Goal: Task Accomplishment & Management: Complete application form

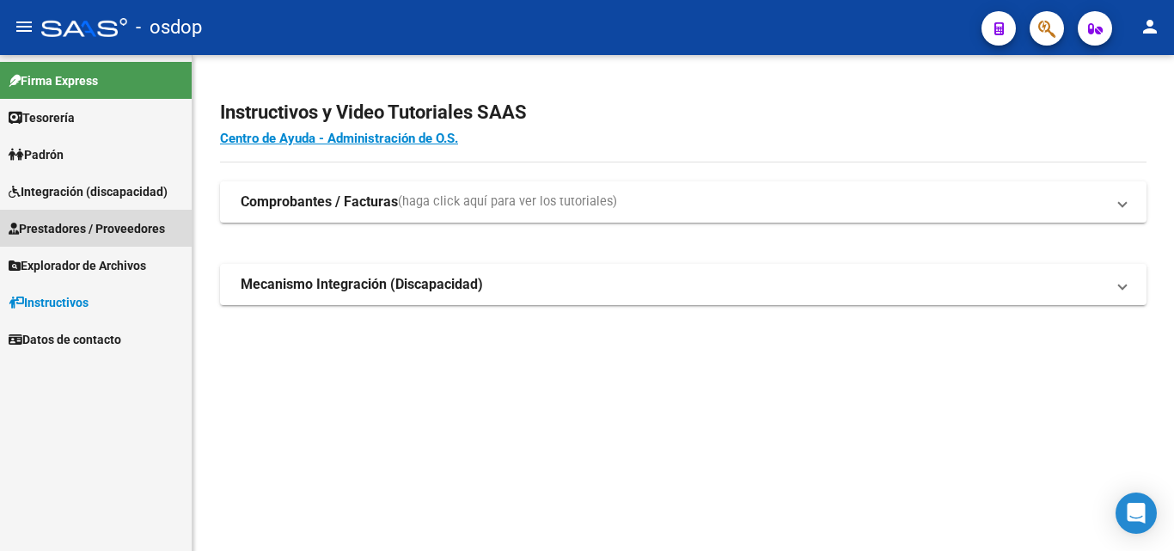
click at [58, 222] on span "Prestadores / Proveedores" at bounding box center [87, 228] width 156 height 19
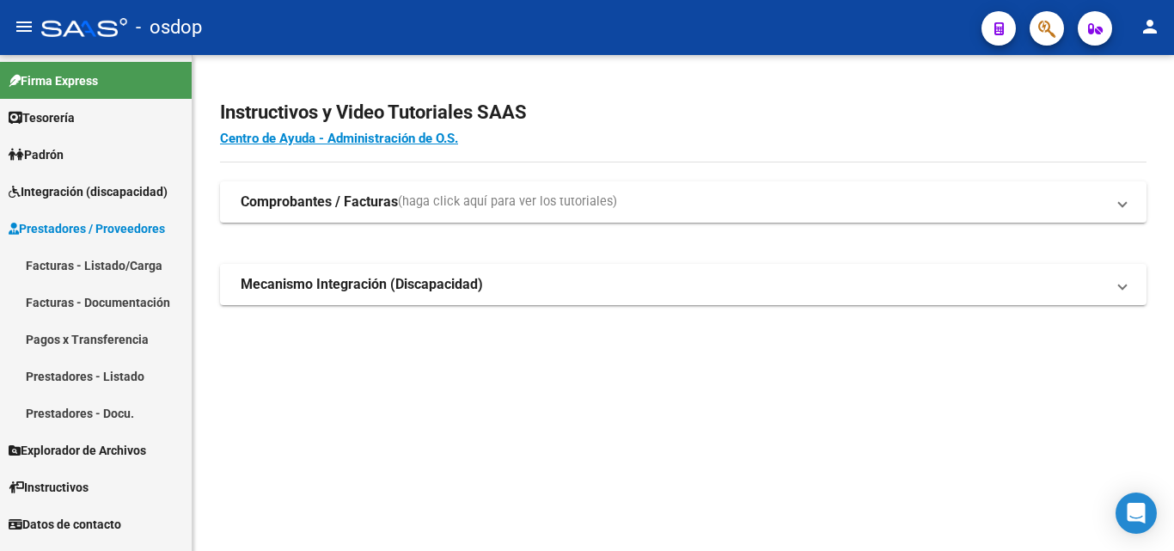
click at [56, 263] on link "Facturas - Listado/Carga" at bounding box center [96, 265] width 192 height 37
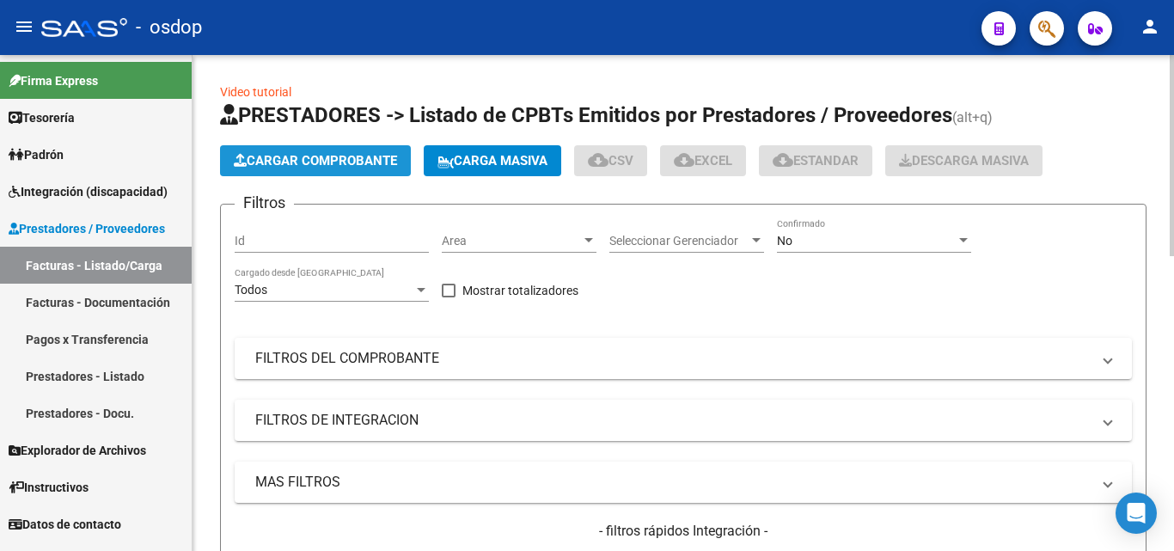
click at [359, 156] on span "Cargar Comprobante" at bounding box center [315, 160] width 163 height 15
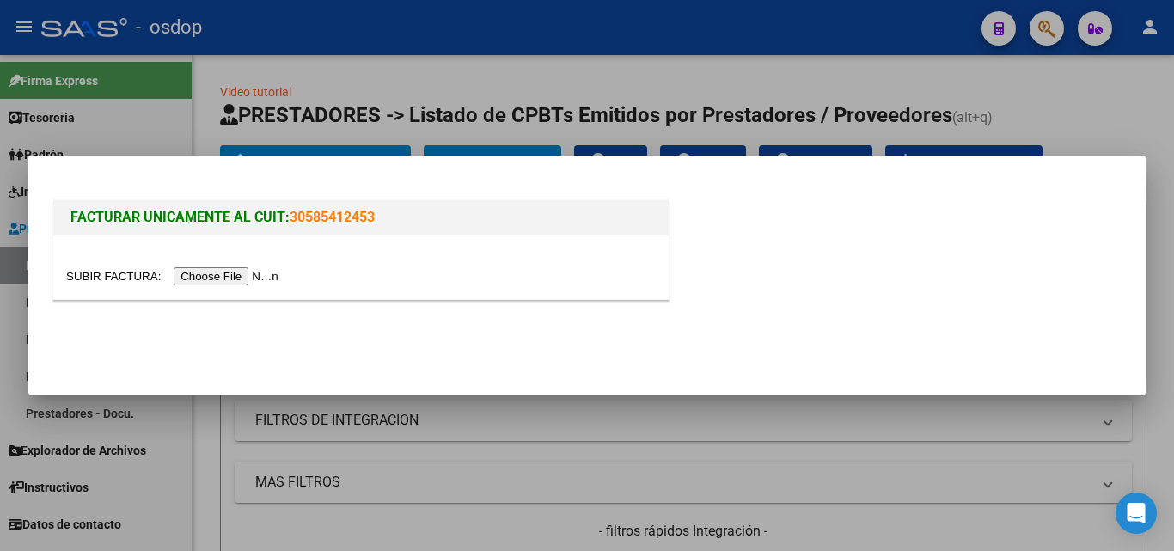
click at [269, 277] on input "file" at bounding box center [174, 276] width 217 height 18
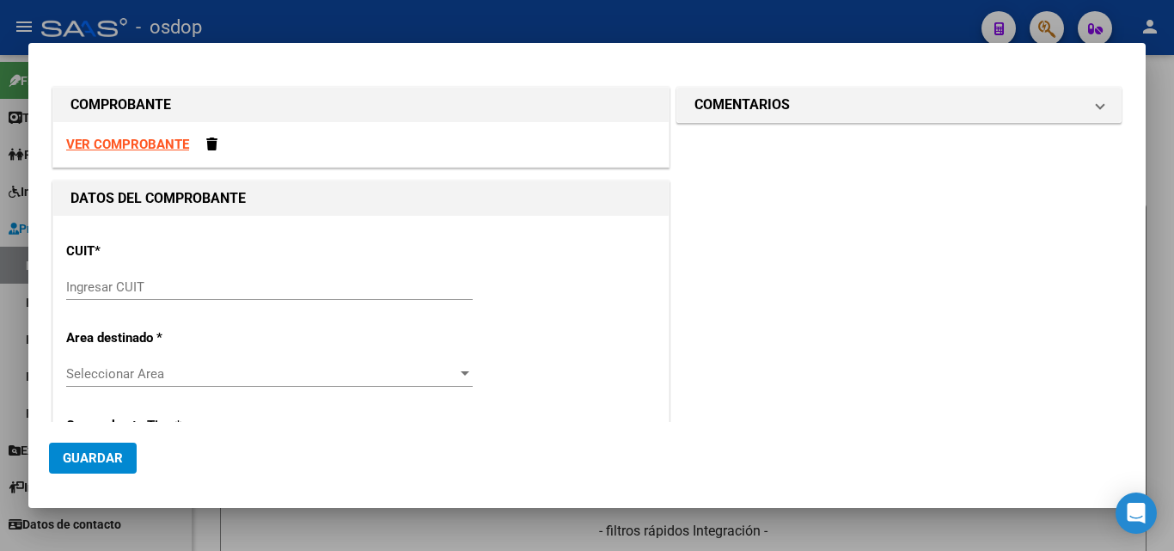
click at [918, 523] on div at bounding box center [587, 275] width 1174 height 551
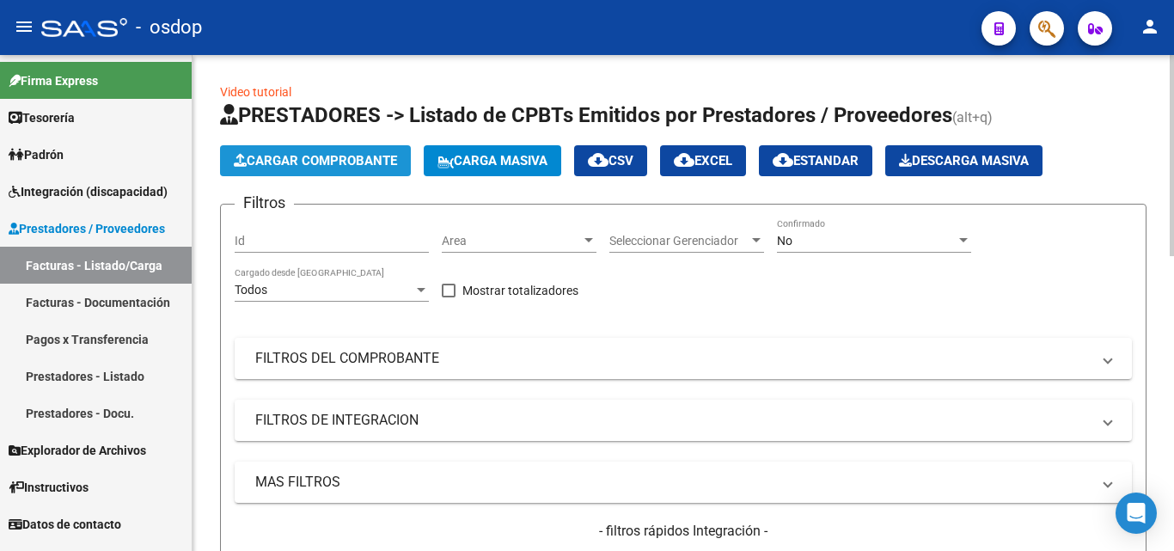
click at [325, 159] on span "Cargar Comprobante" at bounding box center [315, 160] width 163 height 15
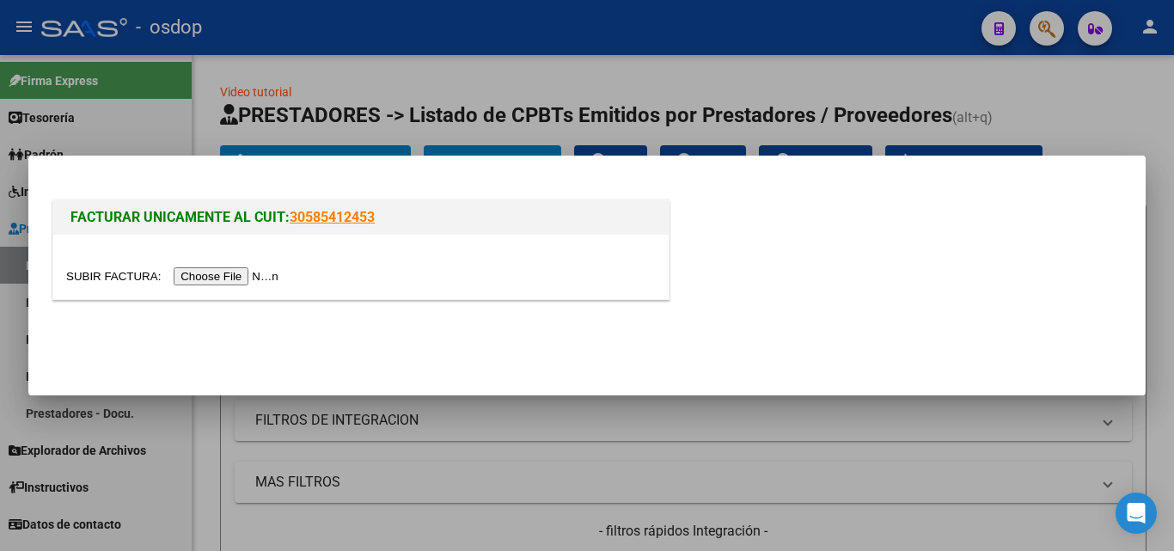
click at [263, 277] on input "file" at bounding box center [174, 276] width 217 height 18
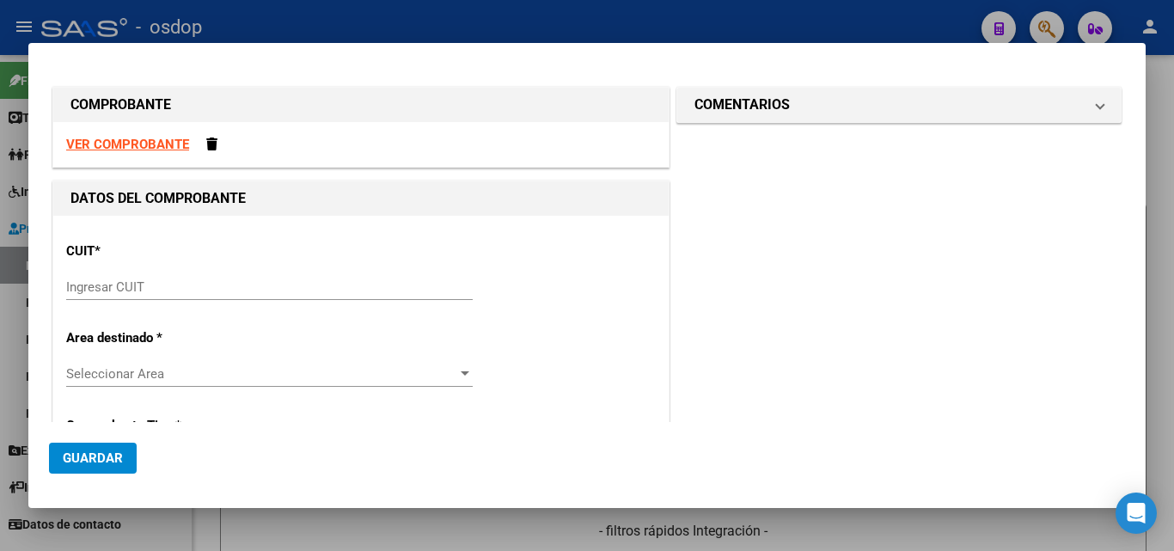
click at [252, 290] on input "Ingresar CUIT" at bounding box center [269, 286] width 406 height 15
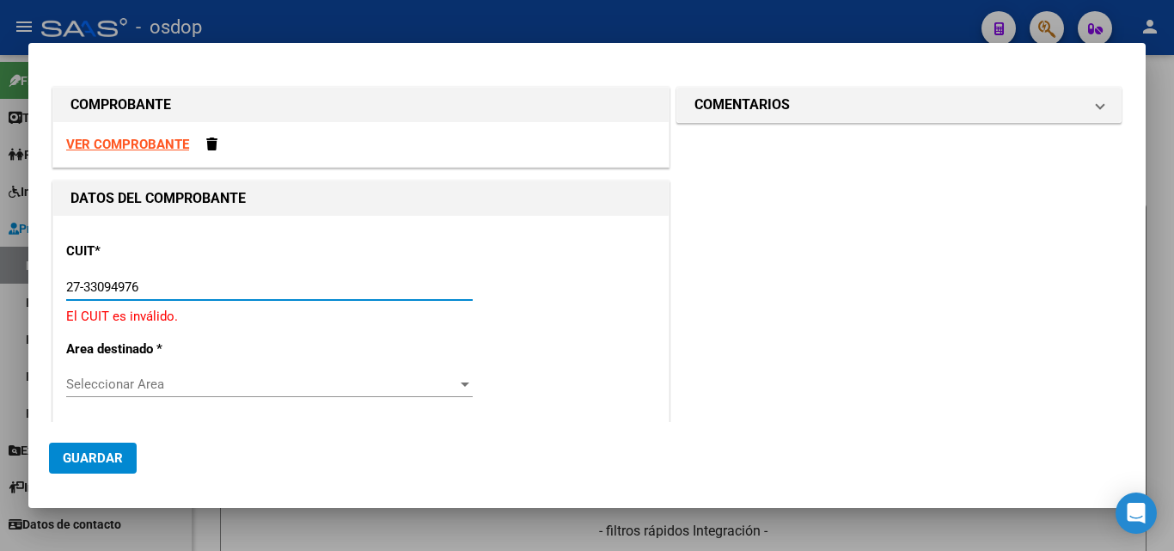
type input "27-33094976-2"
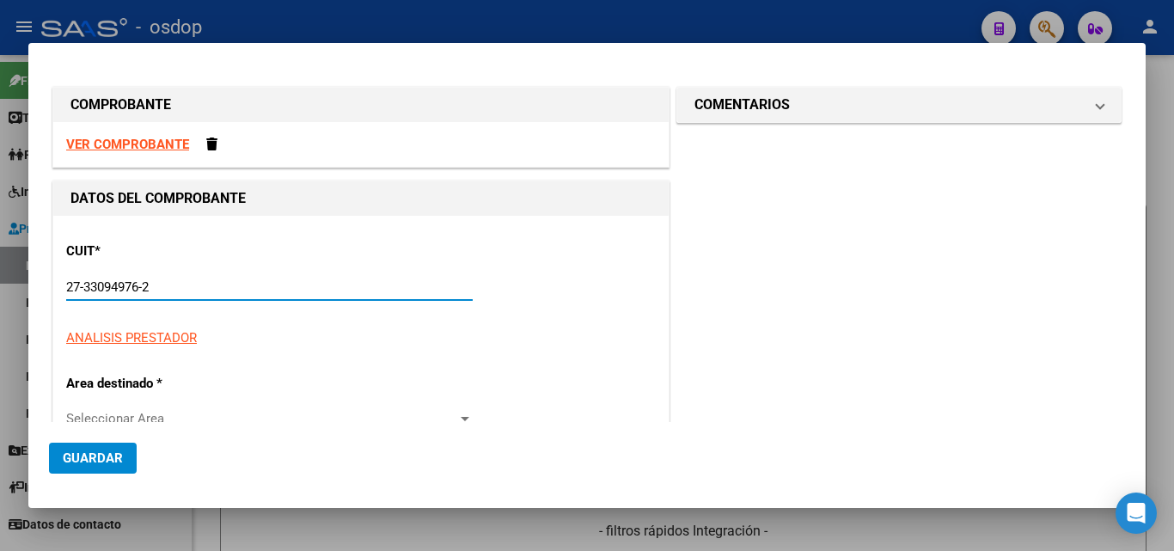
type input "2"
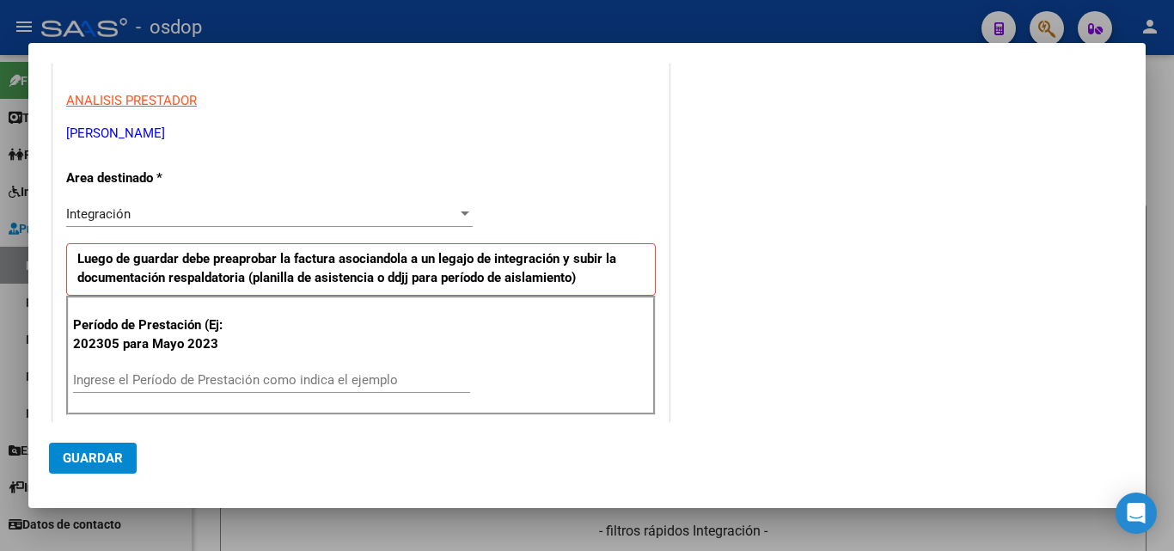
scroll to position [258, 0]
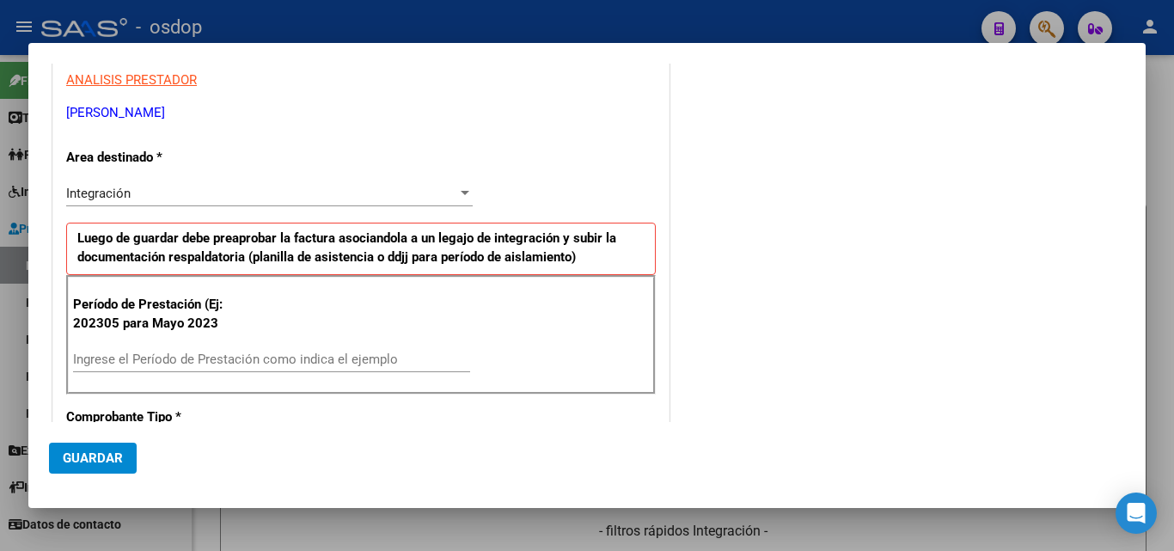
type input "27-33094976-2"
click at [182, 363] on input "Ingrese el Período de Prestación como indica el ejemplo" at bounding box center [271, 358] width 397 height 15
type input "202507"
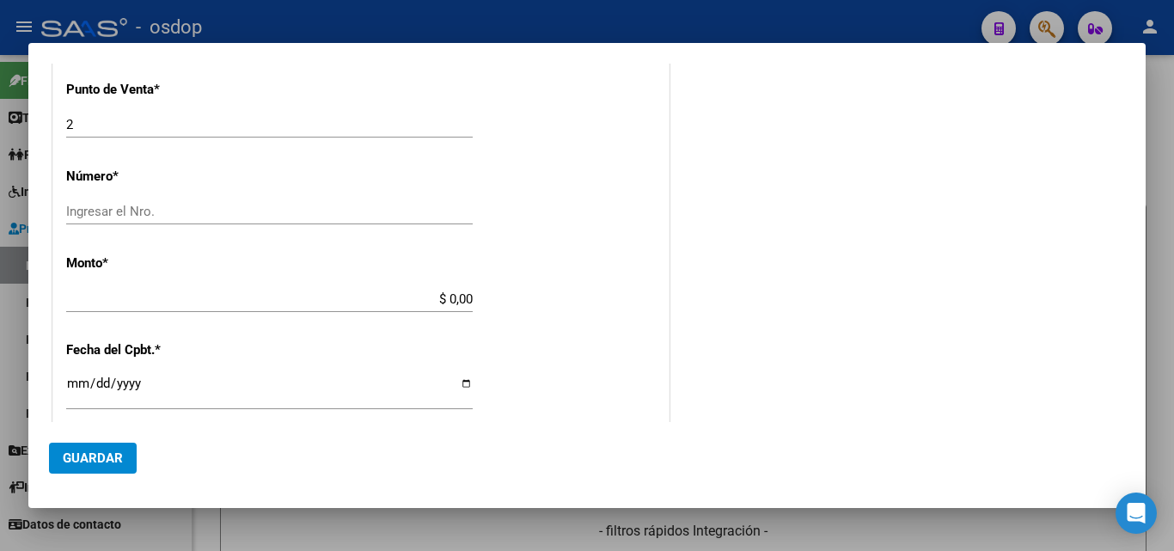
scroll to position [587, 0]
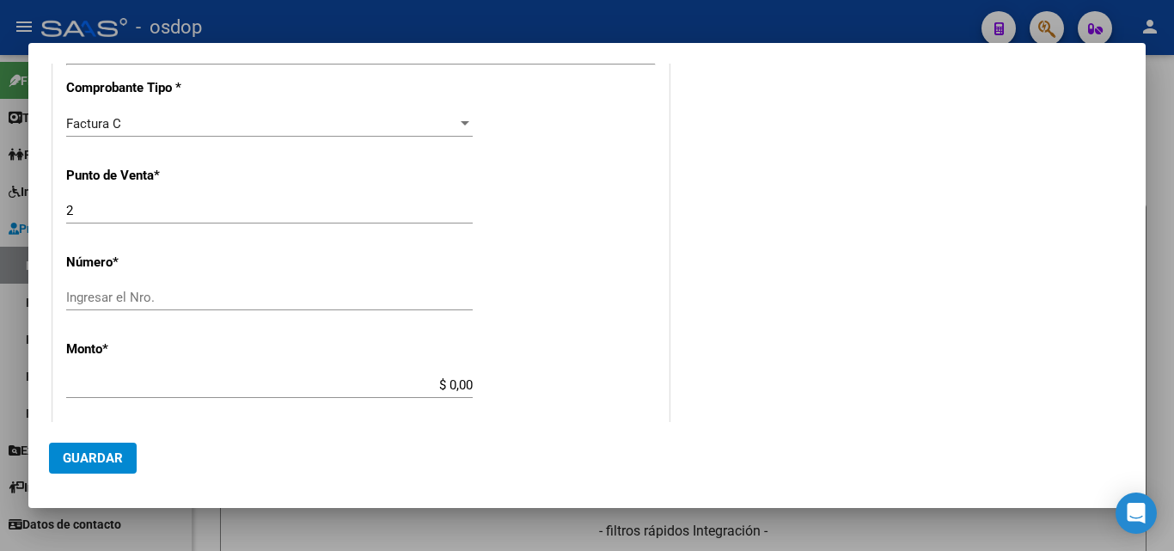
click at [97, 208] on input "2" at bounding box center [269, 210] width 406 height 15
type input "3"
click at [146, 296] on input "Ingresar el Nro." at bounding box center [269, 297] width 406 height 15
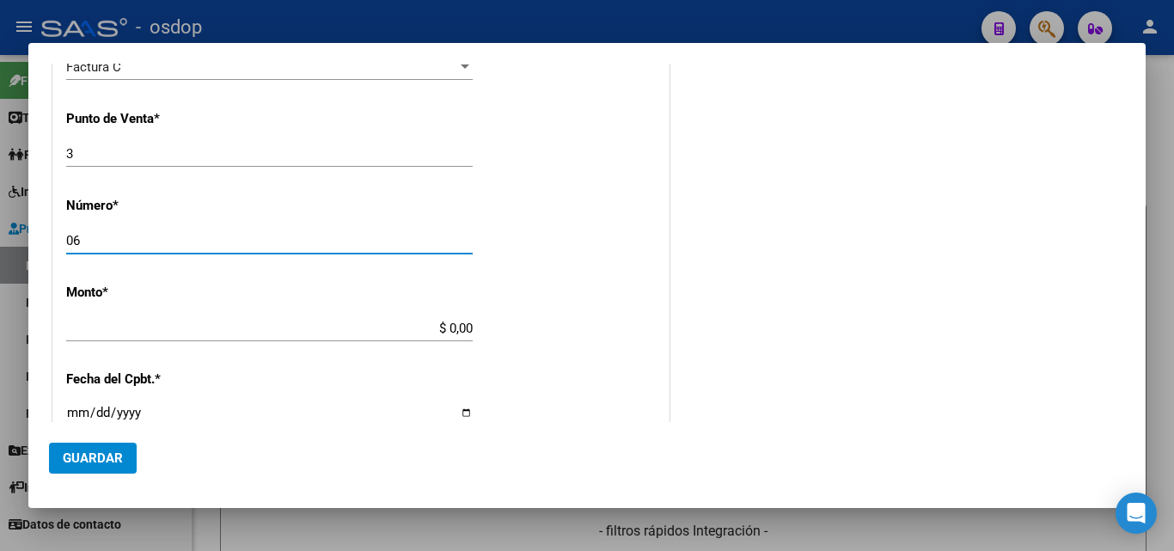
scroll to position [673, 0]
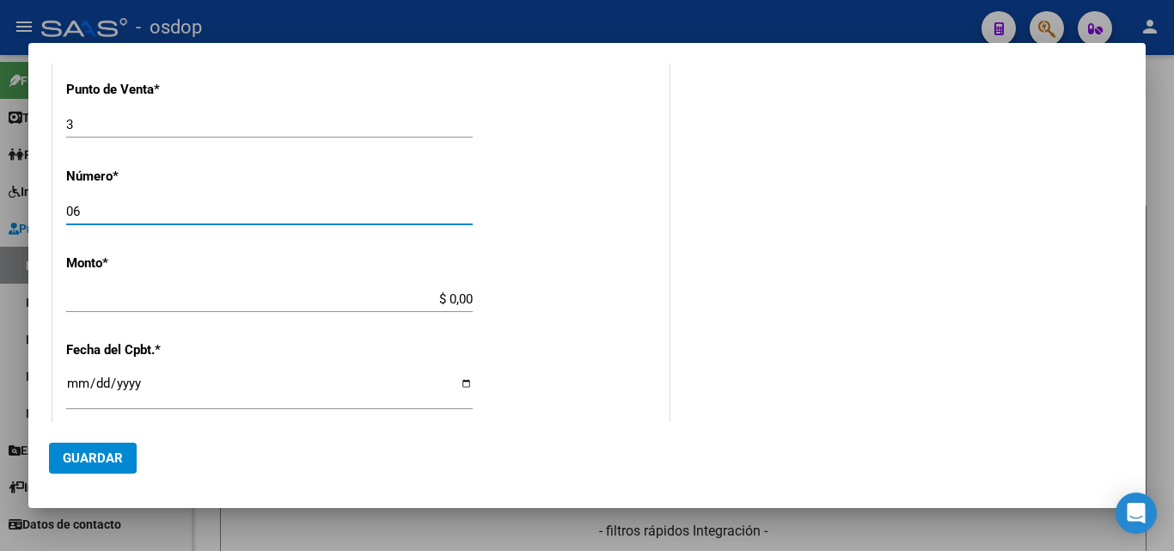
type input "06"
click at [163, 292] on input "$ 0,00" at bounding box center [269, 298] width 406 height 15
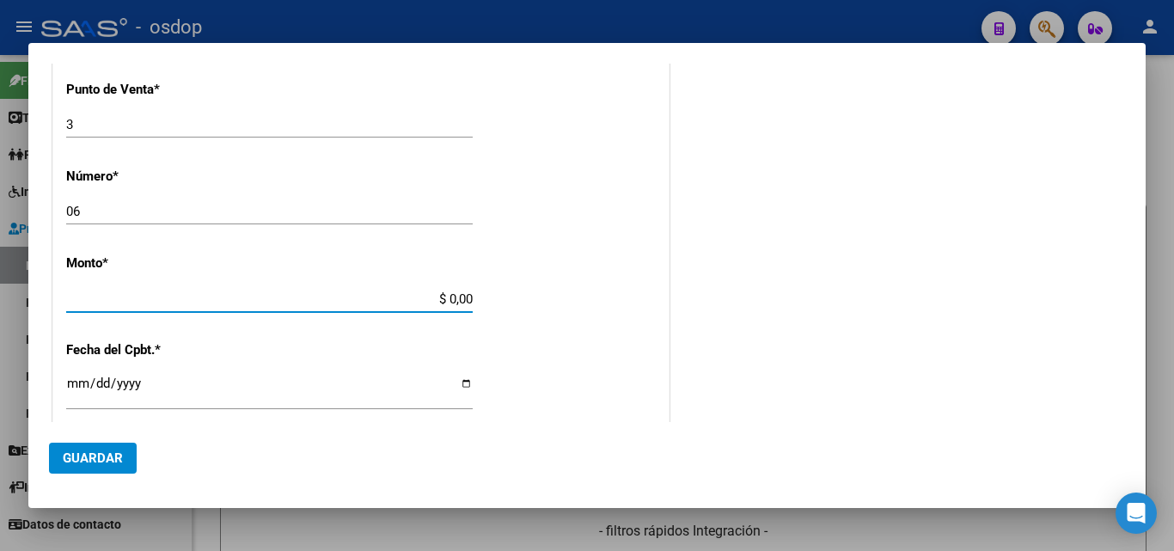
type input "$ 272.153,42"
type input "[DATE]"
type input "75312635453819"
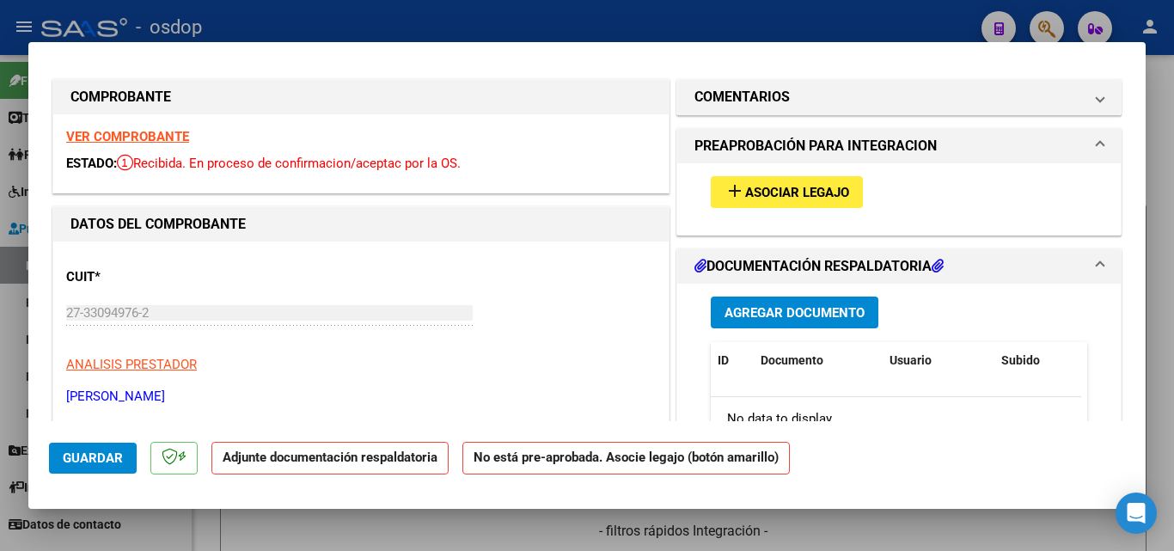
scroll to position [0, 0]
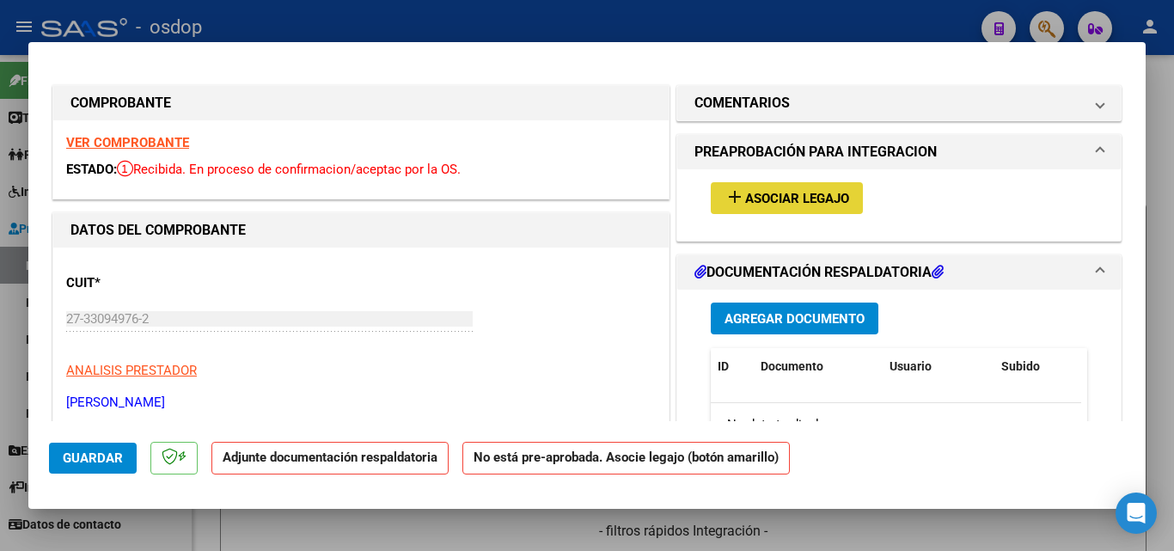
click at [805, 199] on span "Asociar Legajo" at bounding box center [797, 198] width 104 height 15
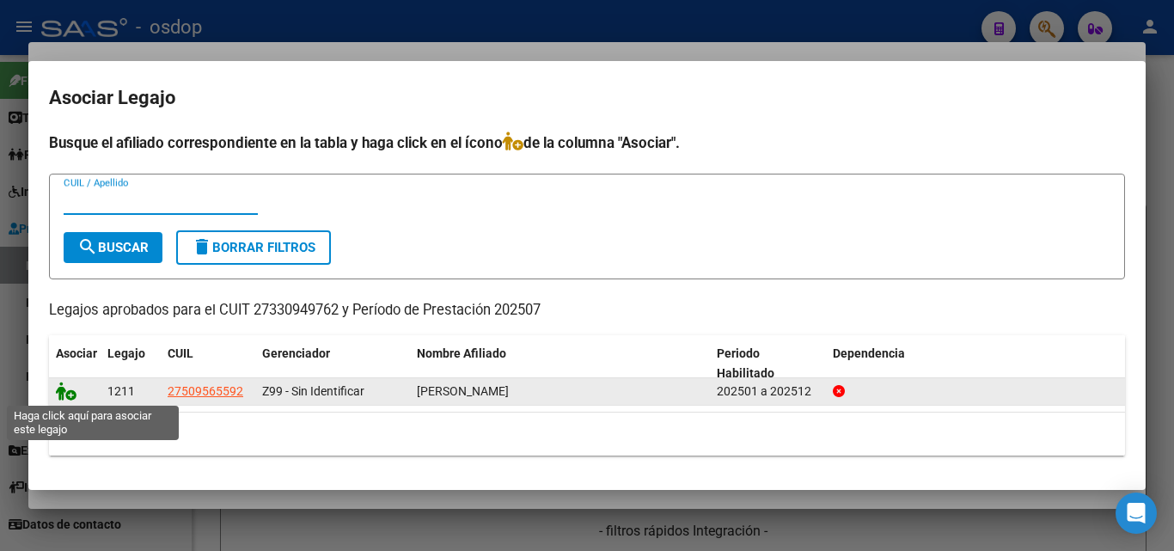
click at [62, 386] on icon at bounding box center [66, 390] width 21 height 19
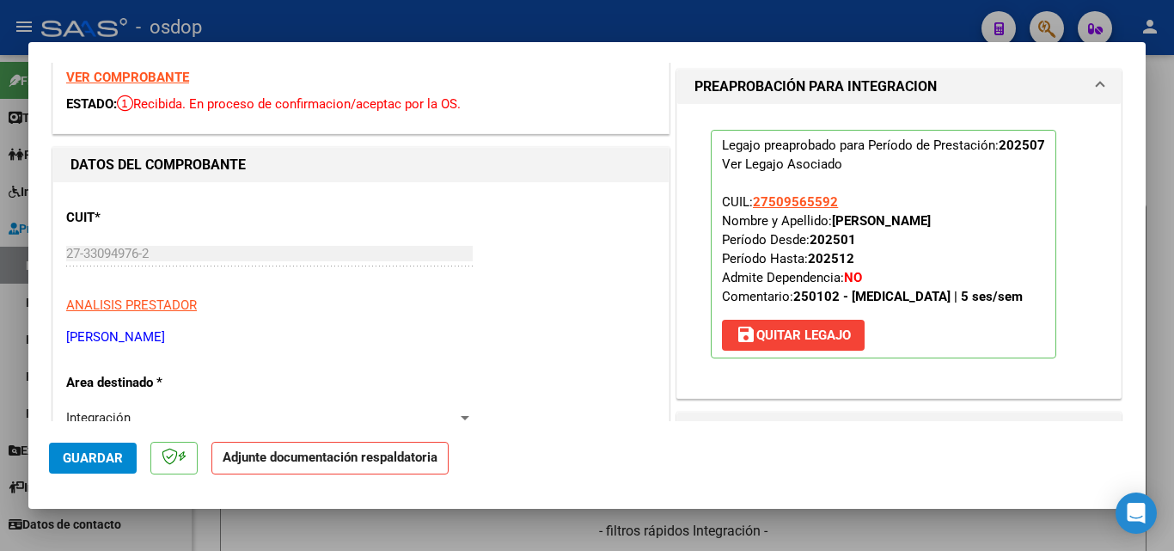
scroll to position [258, 0]
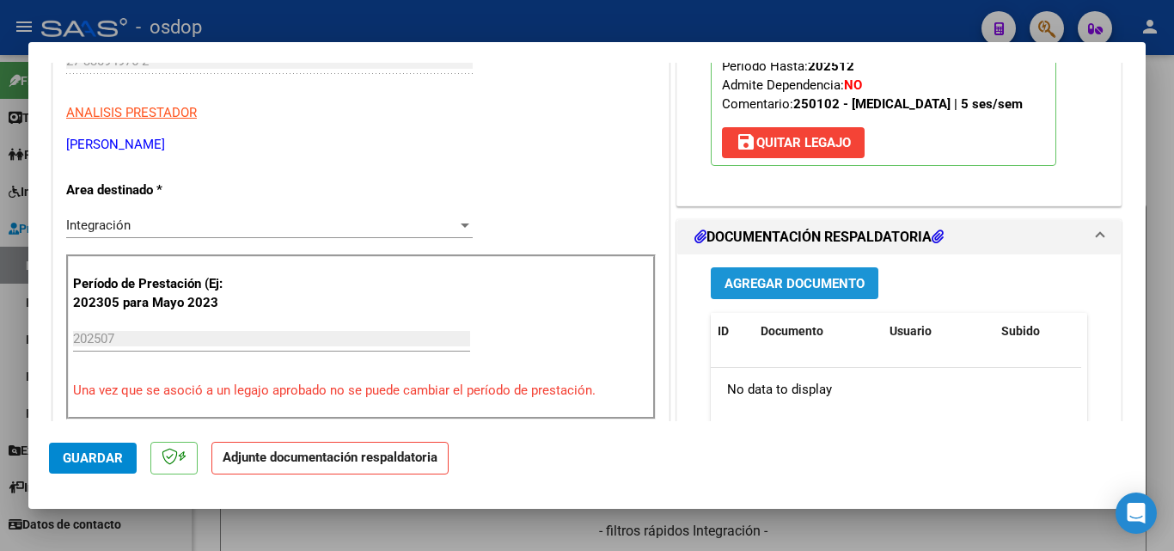
click at [811, 283] on span "Agregar Documento" at bounding box center [794, 283] width 140 height 15
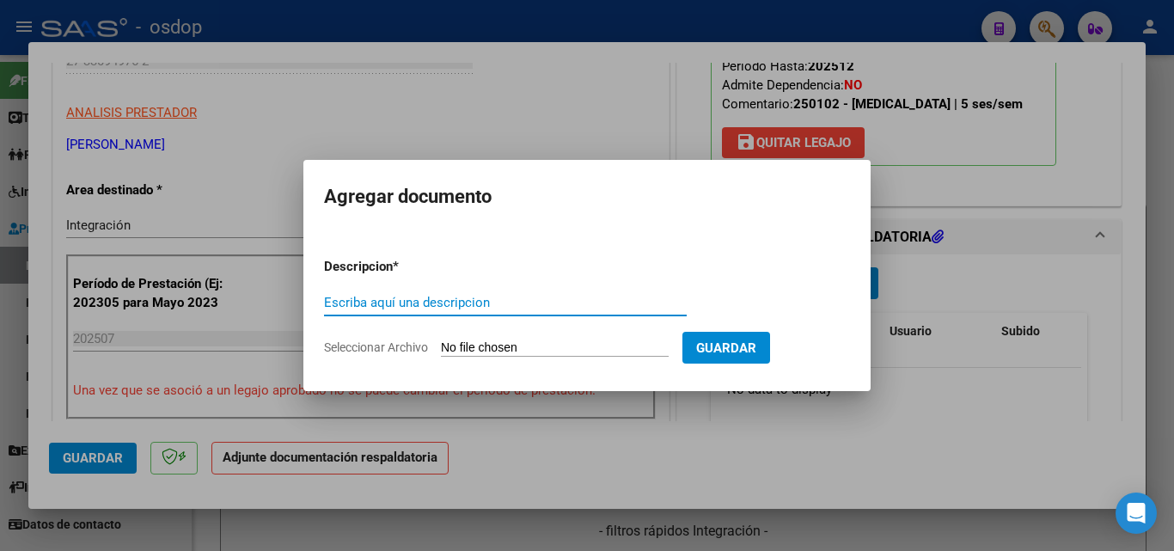
click at [548, 304] on input "Escriba aquí una descripcion" at bounding box center [505, 302] width 363 height 15
click at [388, 302] on input "Escriba aquí una descripcion" at bounding box center [505, 302] width 363 height 15
click at [531, 344] on input "Seleccionar Archivo" at bounding box center [555, 348] width 228 height 16
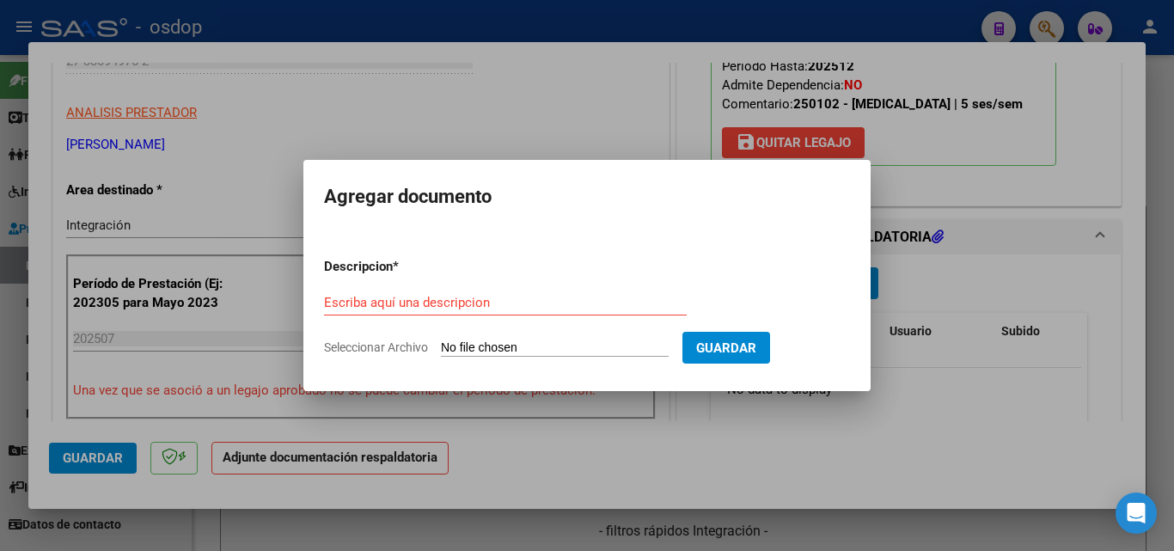
type input "C:\fakepath\Planilla_Asistencias_Rodriguez Morena_7_2025.pdf"
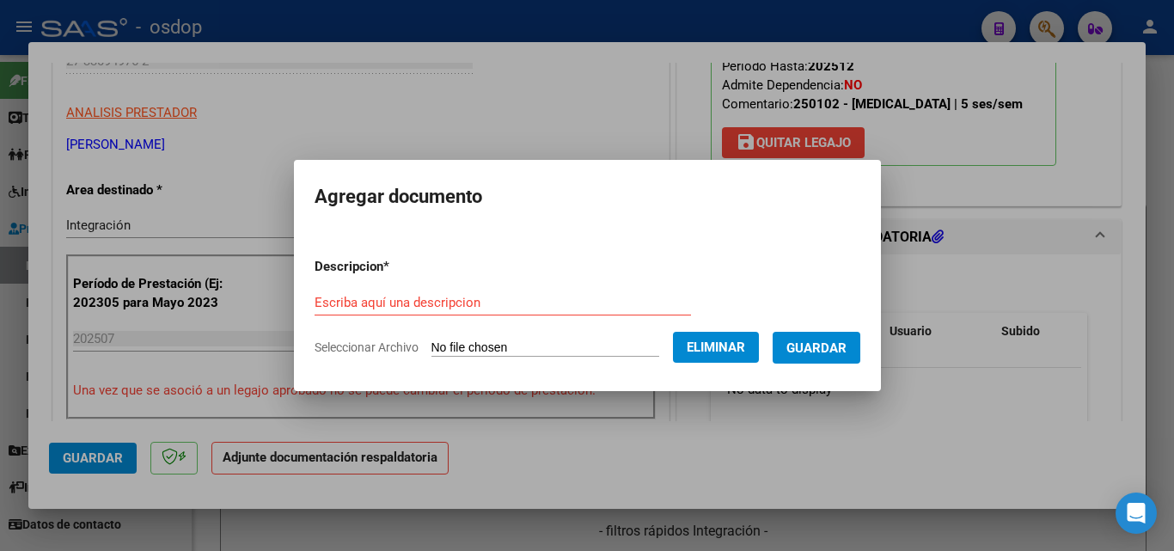
click at [375, 290] on div "Escriba aquí una descripcion" at bounding box center [502, 303] width 376 height 26
click at [375, 298] on input "Escriba aquí una descripcion" at bounding box center [502, 302] width 376 height 15
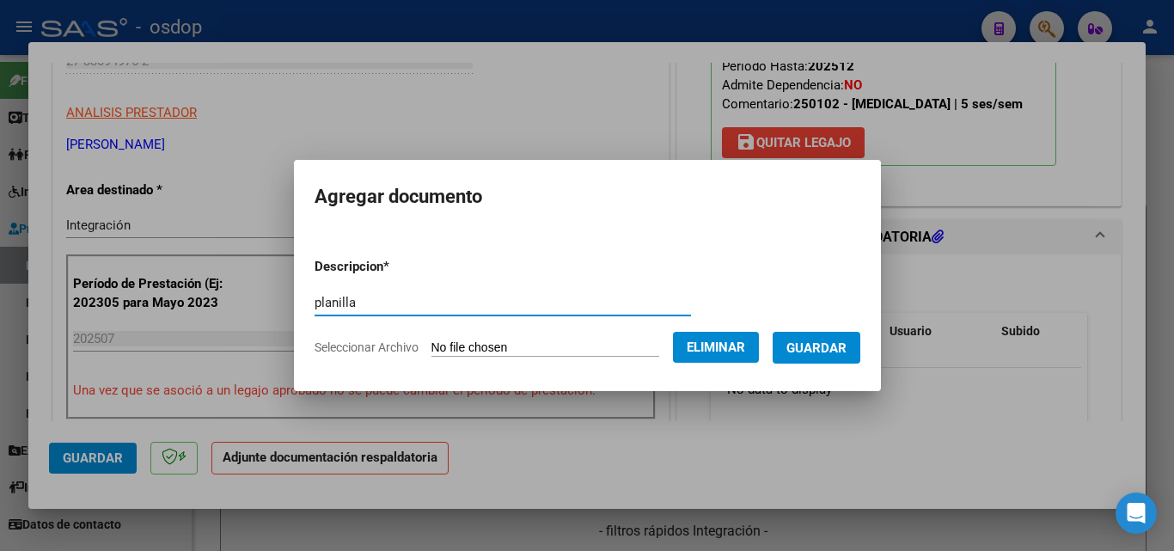
type input "planilla"
click at [826, 344] on span "Guardar" at bounding box center [816, 347] width 60 height 15
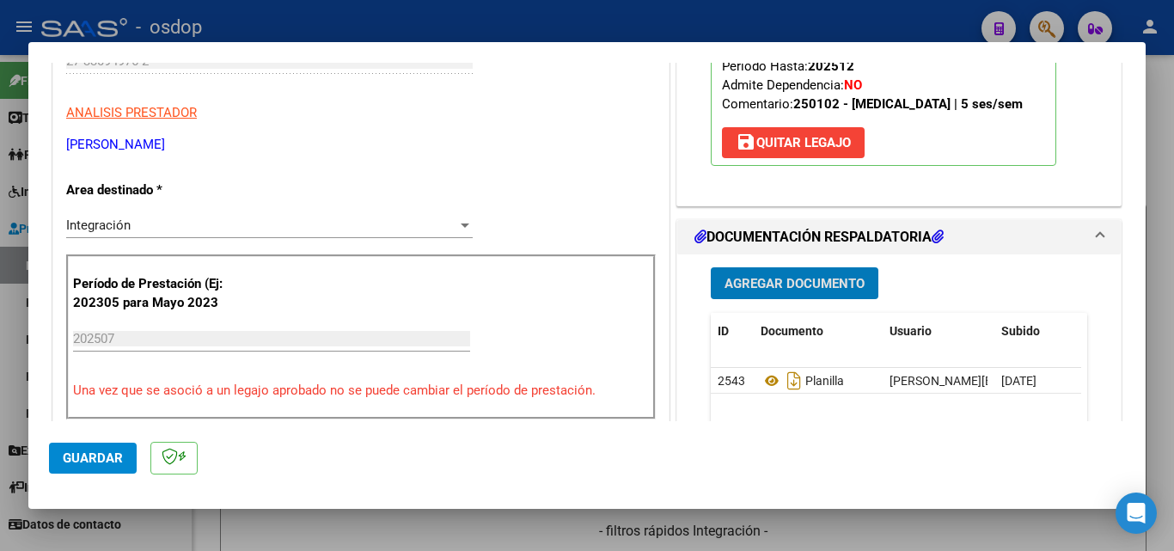
click at [829, 528] on div at bounding box center [587, 275] width 1174 height 551
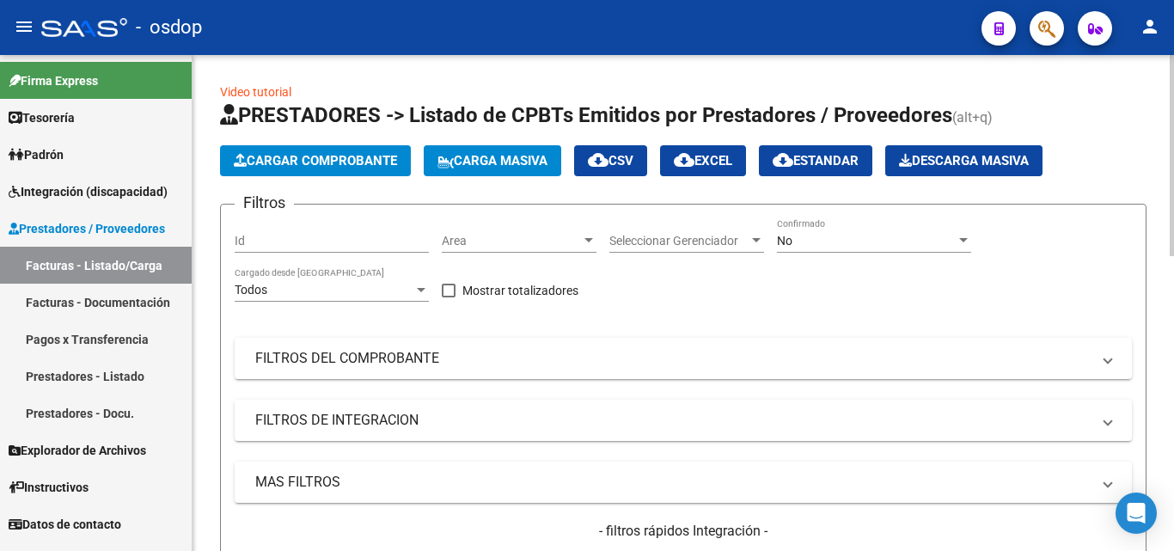
click at [337, 152] on button "Cargar Comprobante" at bounding box center [315, 160] width 191 height 31
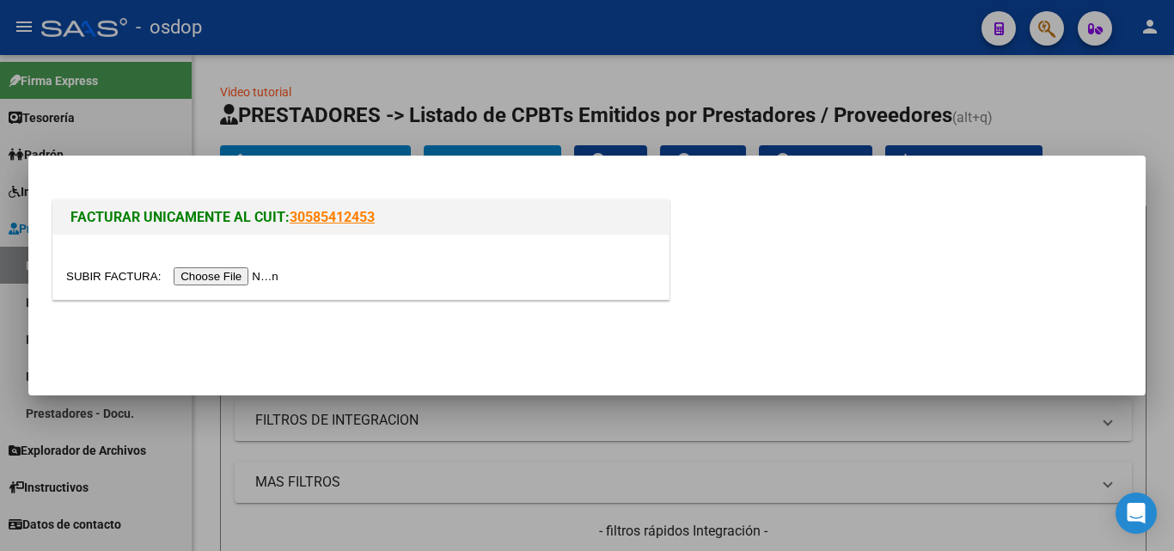
click at [223, 275] on input "file" at bounding box center [174, 276] width 217 height 18
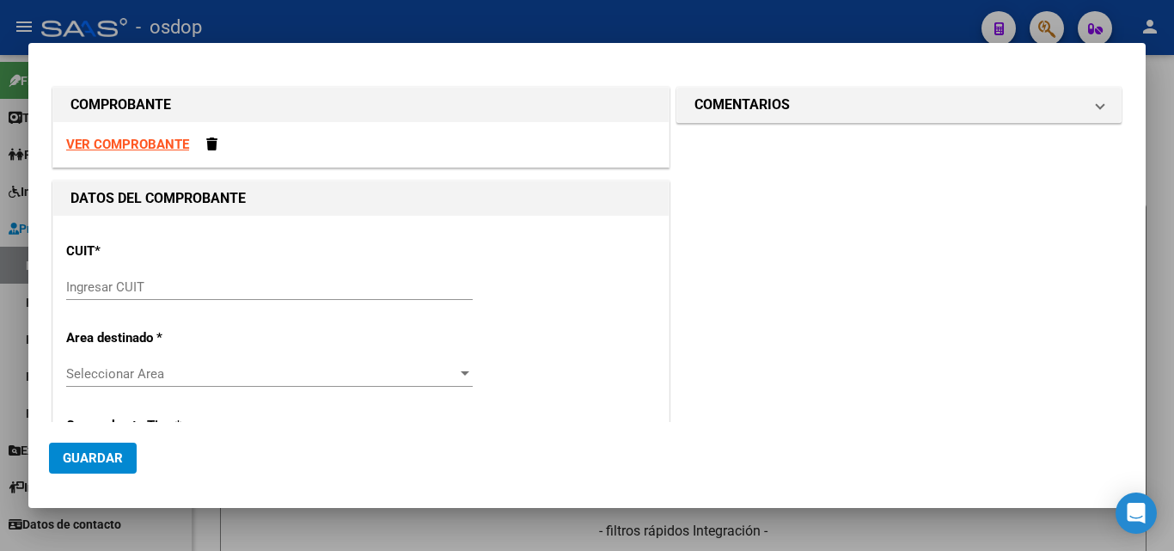
click at [97, 276] on div "Ingresar CUIT" at bounding box center [269, 287] width 406 height 26
click at [104, 281] on input "Ingresar CUIT" at bounding box center [269, 286] width 406 height 15
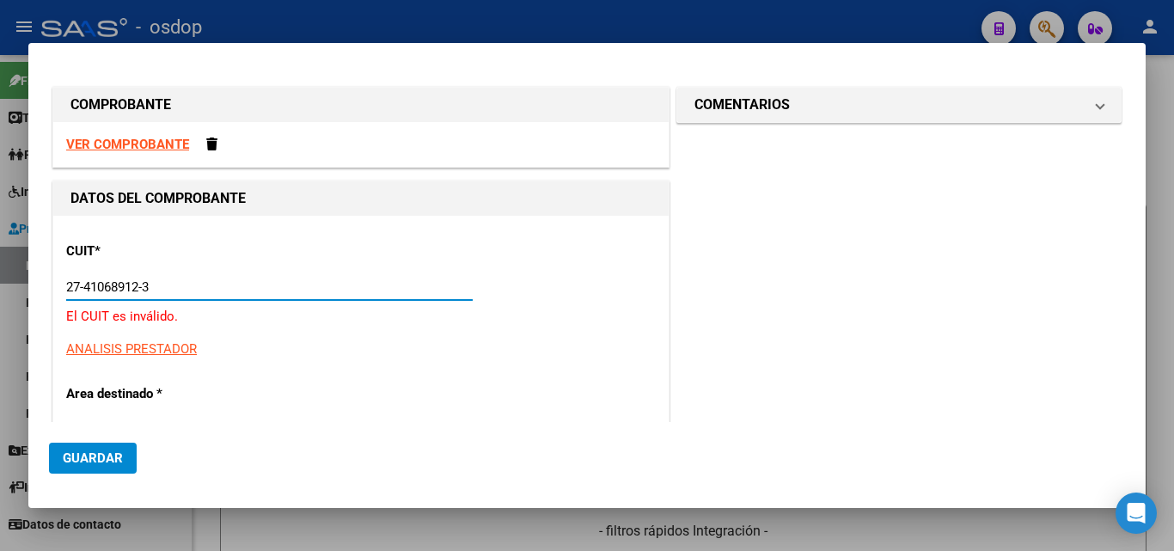
drag, startPoint x: 263, startPoint y: 282, endPoint x: 41, endPoint y: 276, distance: 221.7
click at [41, 276] on mat-dialog-content "COMPROBANTE VER COMPROBANTE DATOS DEL COMPROBANTE CUIT * 27-41068912-3 Ingresar…" at bounding box center [586, 243] width 1117 height 358
type input "27-40689123-8"
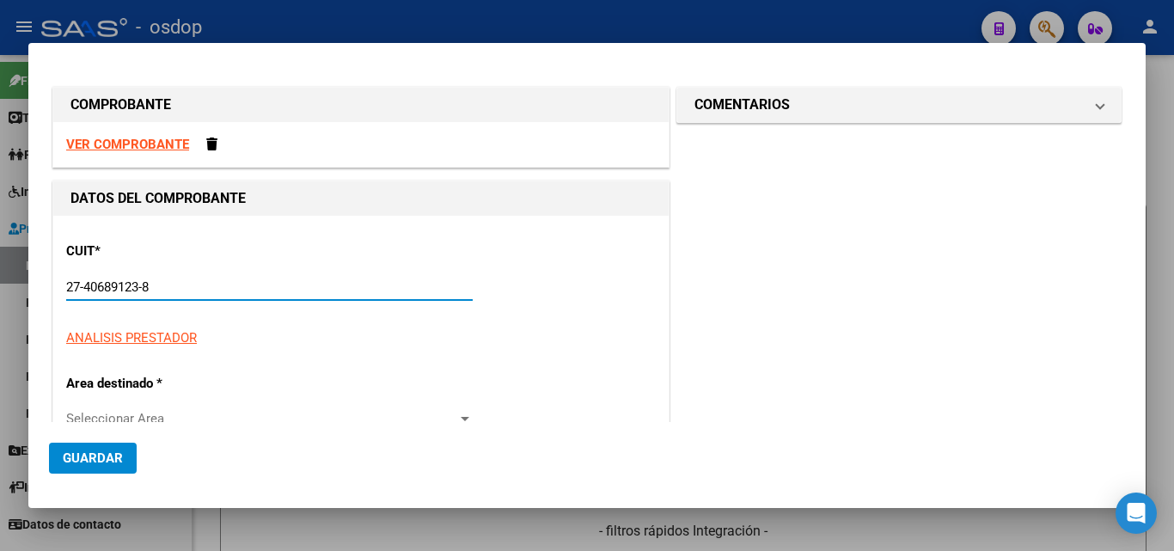
type input "1"
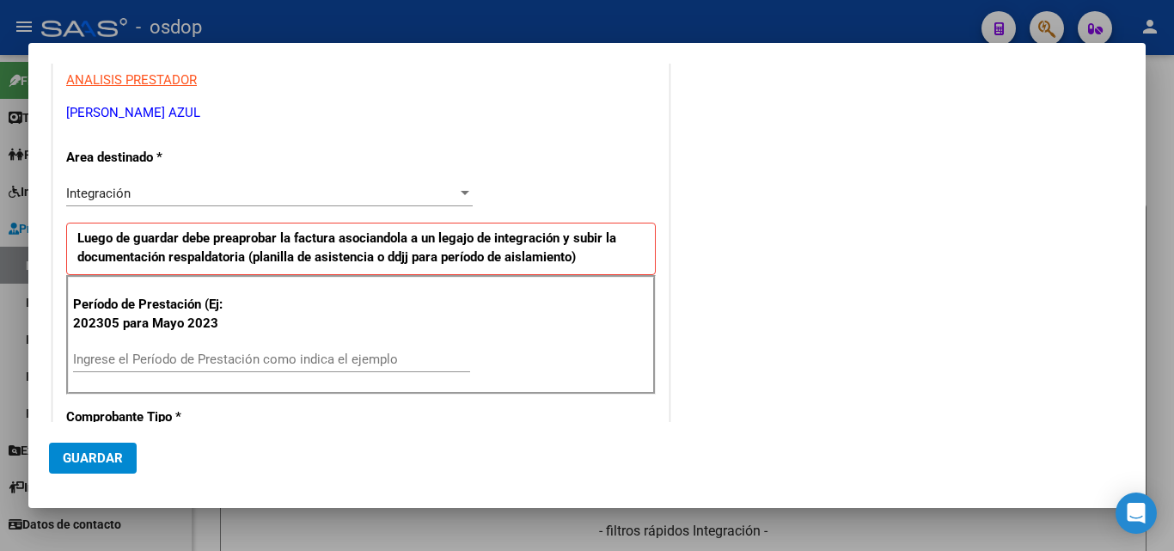
type input "27-40689123-8"
click at [150, 357] on input "Ingrese el Período de Prestación como indica el ejemplo" at bounding box center [271, 358] width 397 height 15
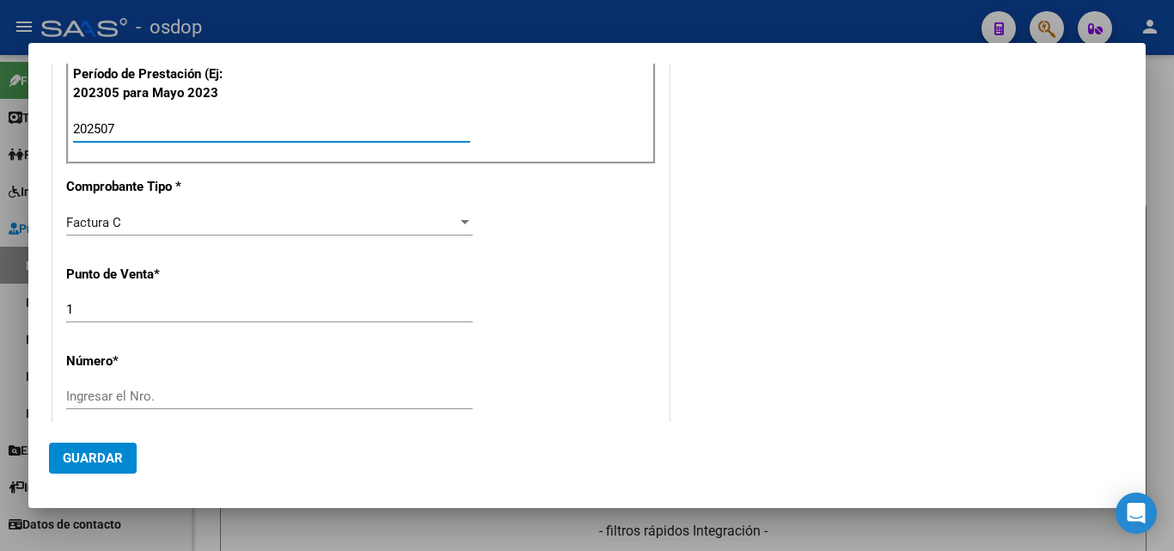
scroll to position [601, 0]
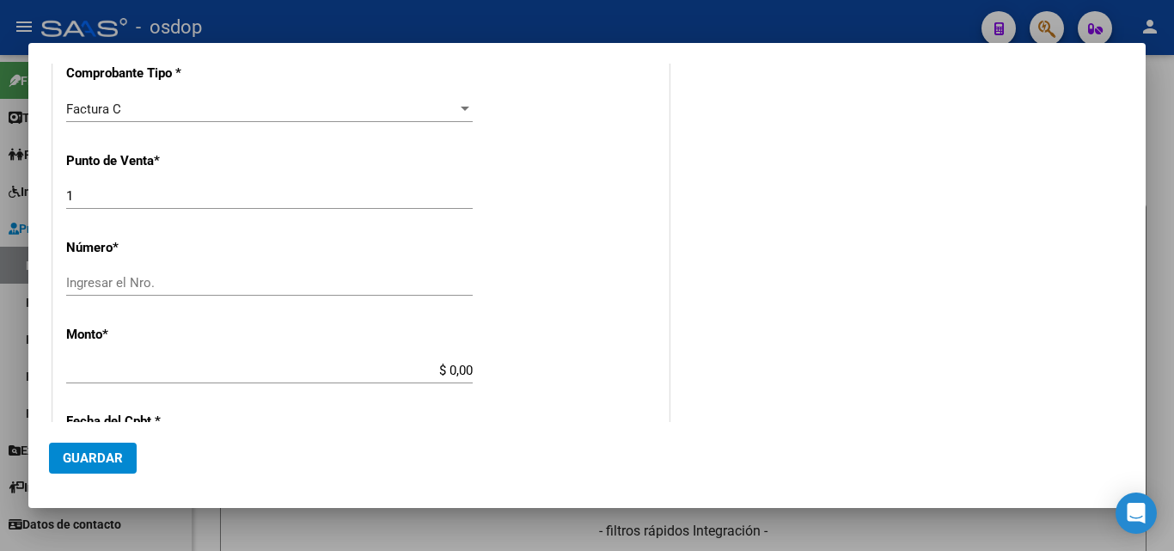
type input "202507"
click at [101, 194] on input "1" at bounding box center [269, 195] width 406 height 15
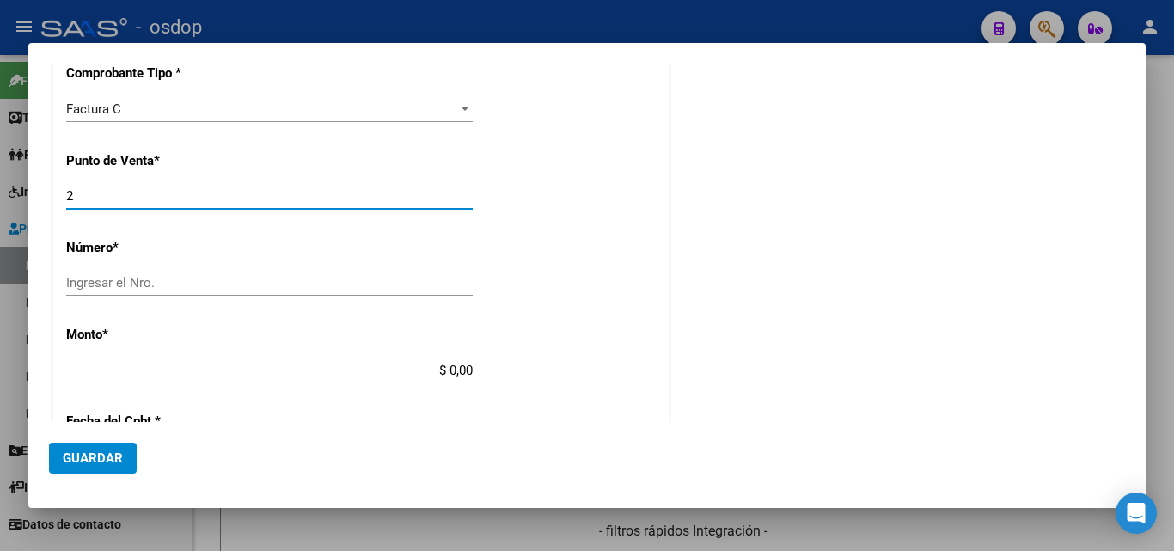
type input "2"
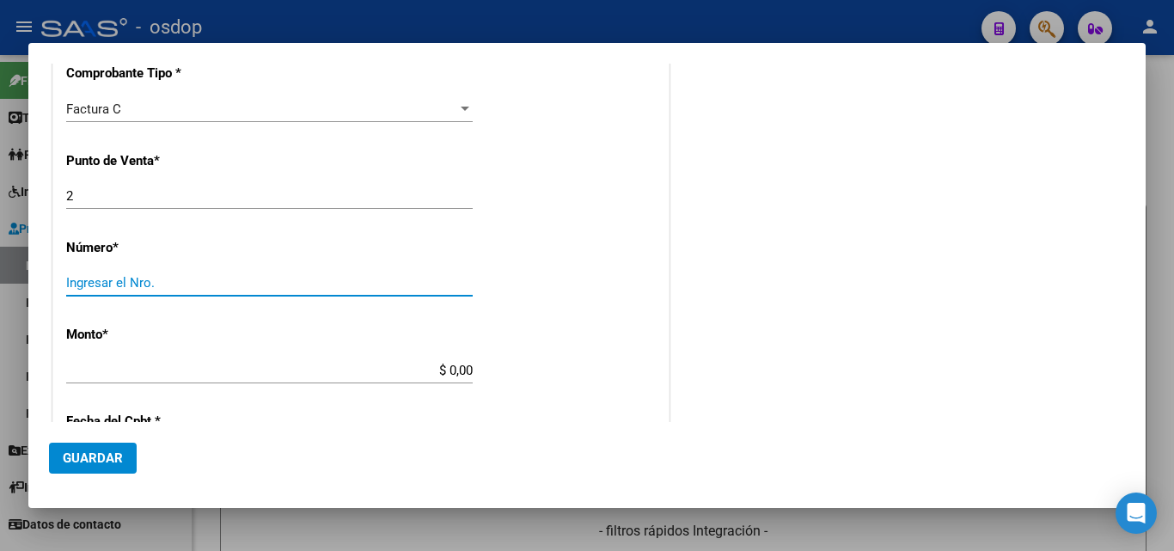
click at [119, 277] on input "Ingresar el Nro." at bounding box center [269, 282] width 406 height 15
type input "12"
click at [107, 375] on input "$ 0,00" at bounding box center [269, 370] width 406 height 15
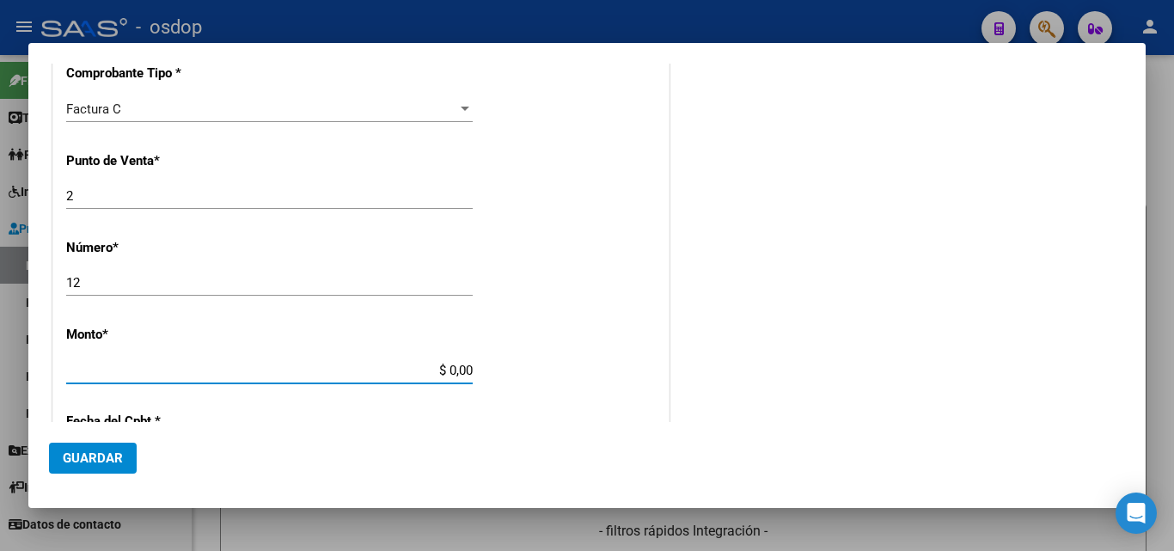
type input "$ 98.964,88"
type input "[DATE]"
type input "75318783849323"
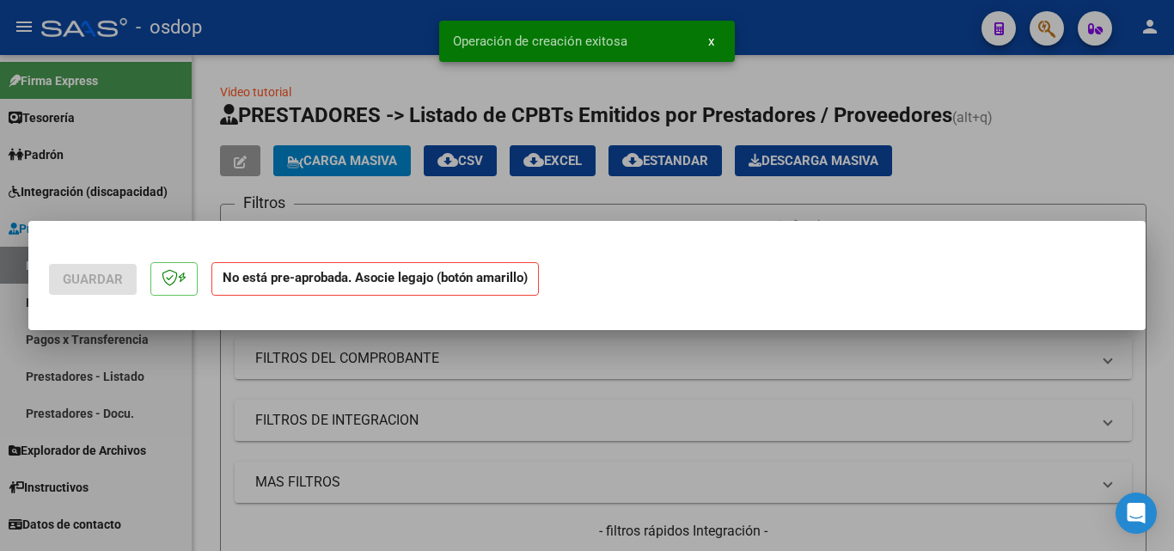
scroll to position [0, 0]
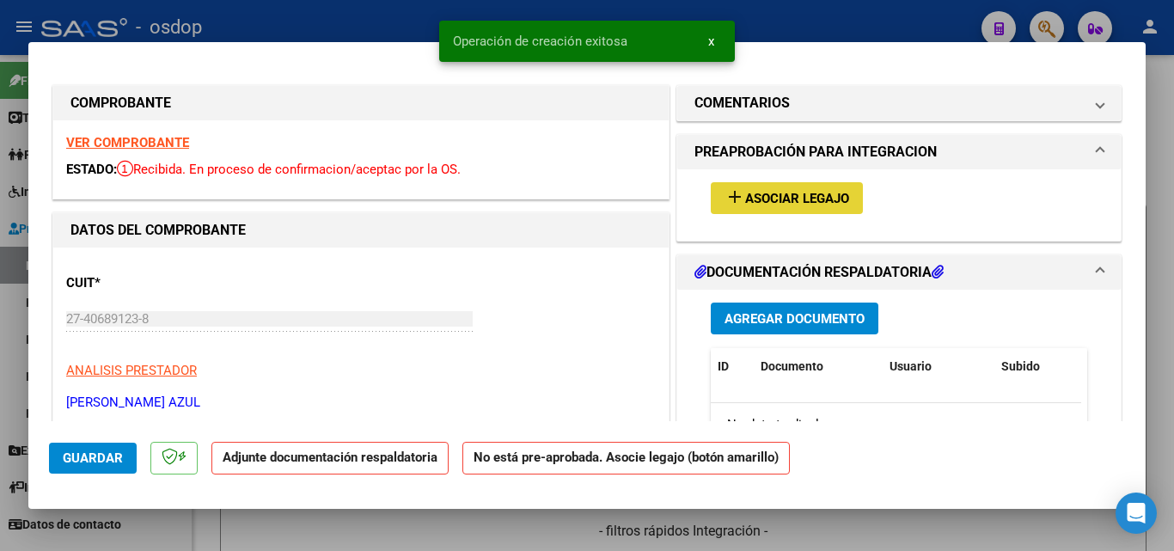
click at [766, 196] on span "Asociar Legajo" at bounding box center [797, 198] width 104 height 15
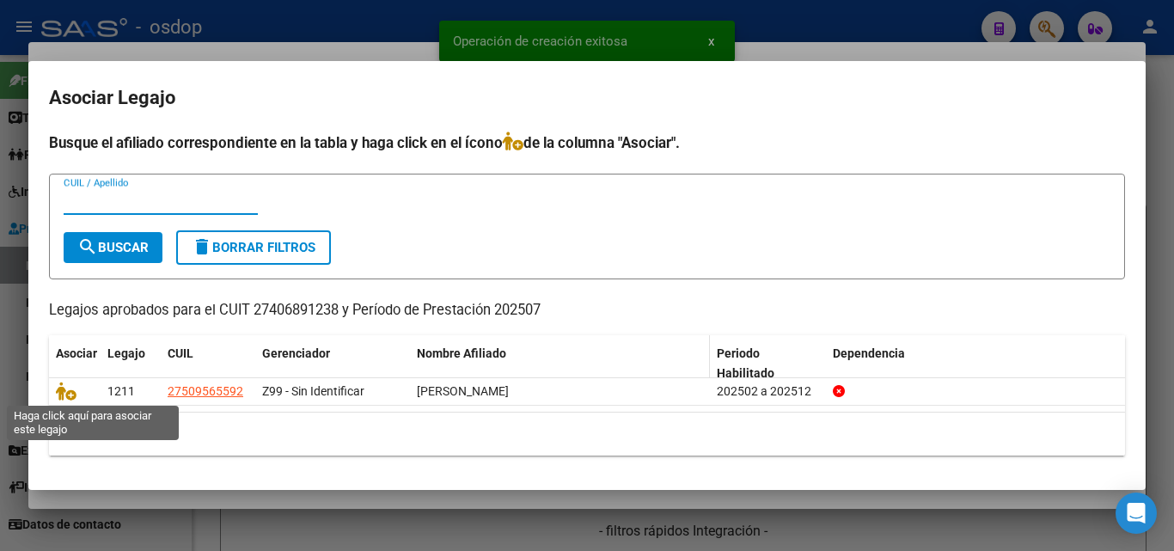
click at [68, 387] on icon at bounding box center [66, 390] width 21 height 19
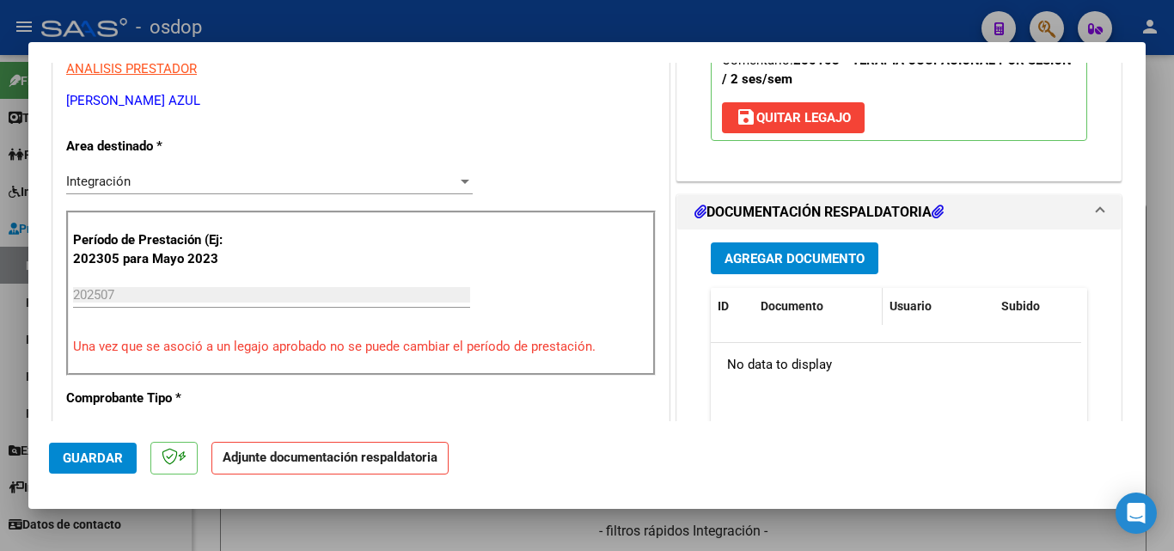
scroll to position [344, 0]
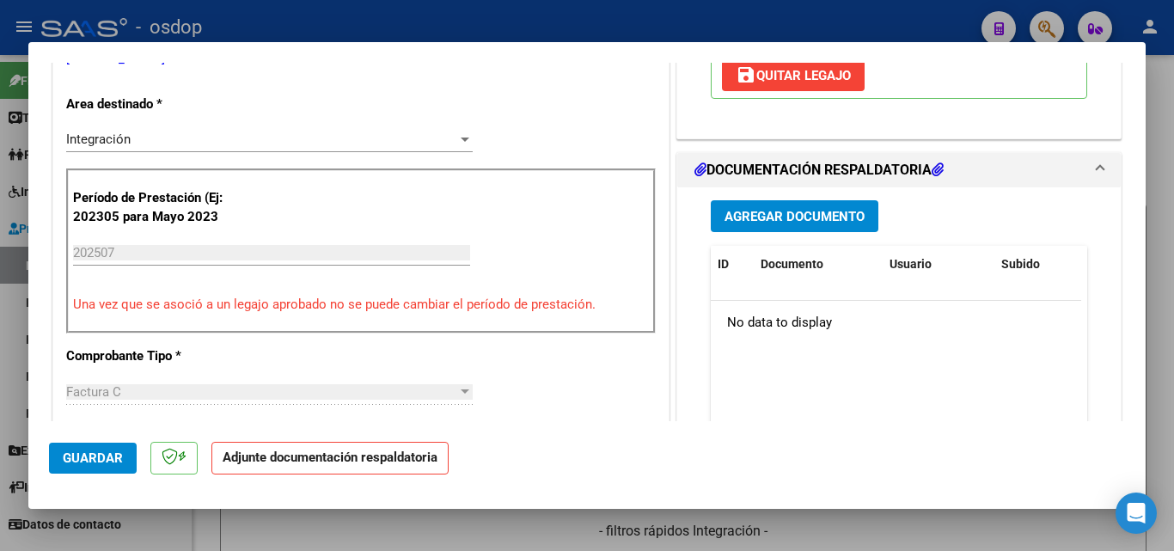
click at [797, 218] on span "Agregar Documento" at bounding box center [794, 216] width 140 height 15
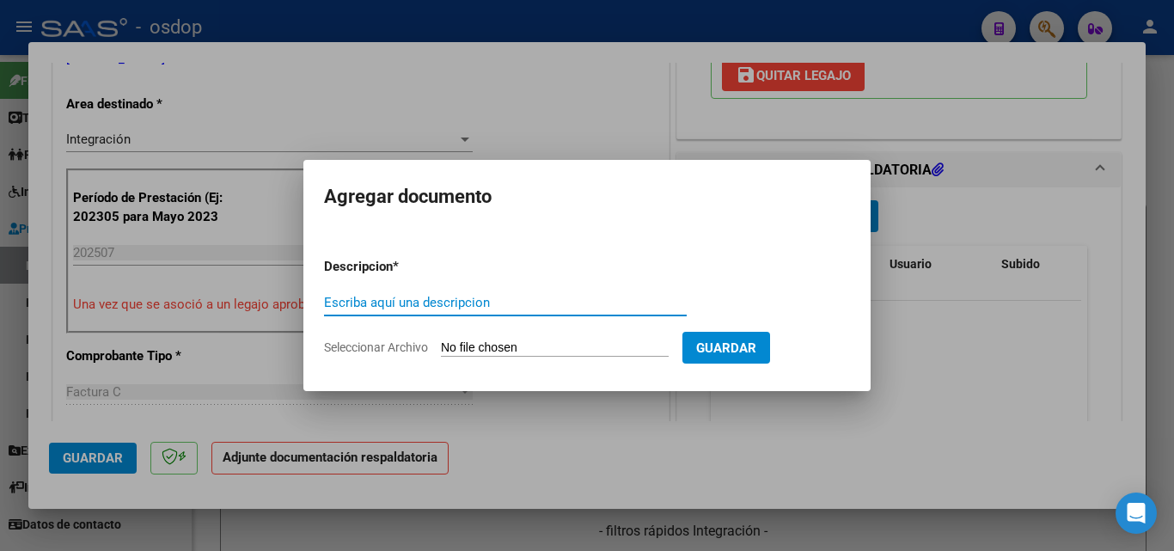
click at [533, 342] on input "Seleccionar Archivo" at bounding box center [555, 348] width 228 height 16
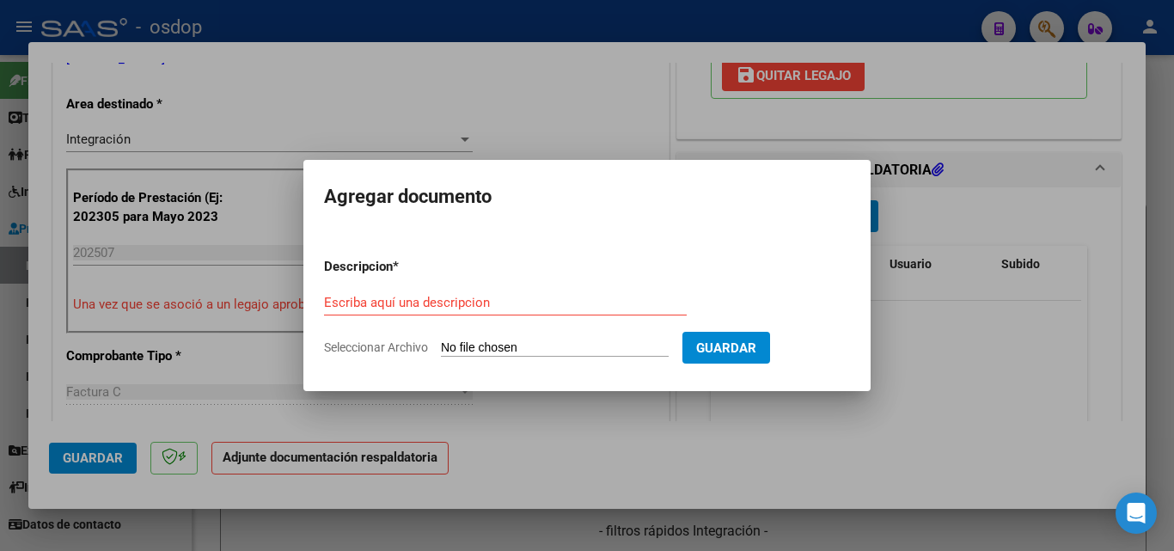
type input "C:\fakepath\planilla.pdf"
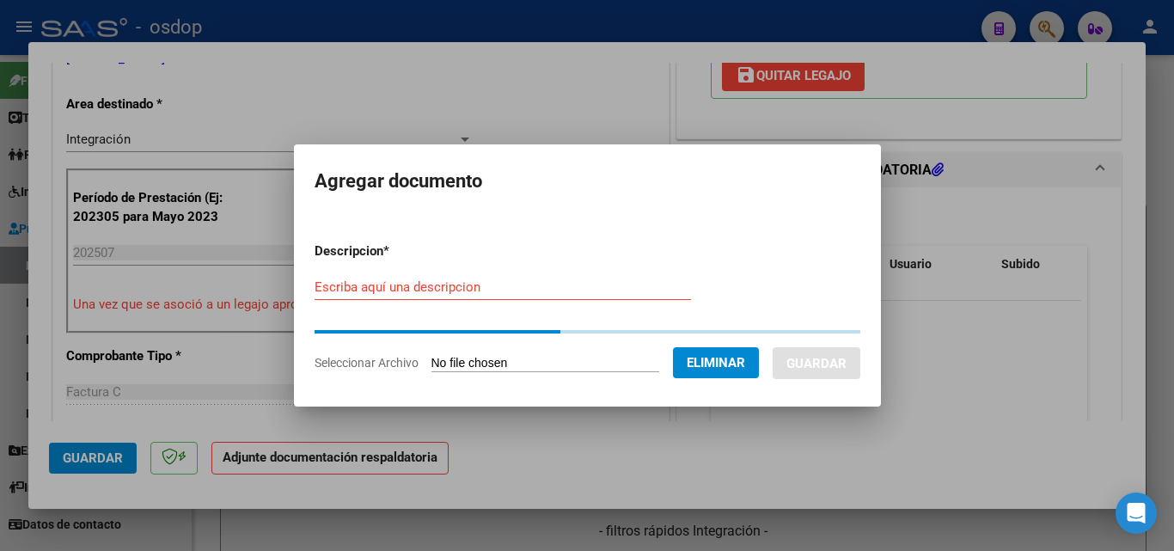
click at [422, 288] on input "Escriba aquí una descripcion" at bounding box center [502, 286] width 376 height 15
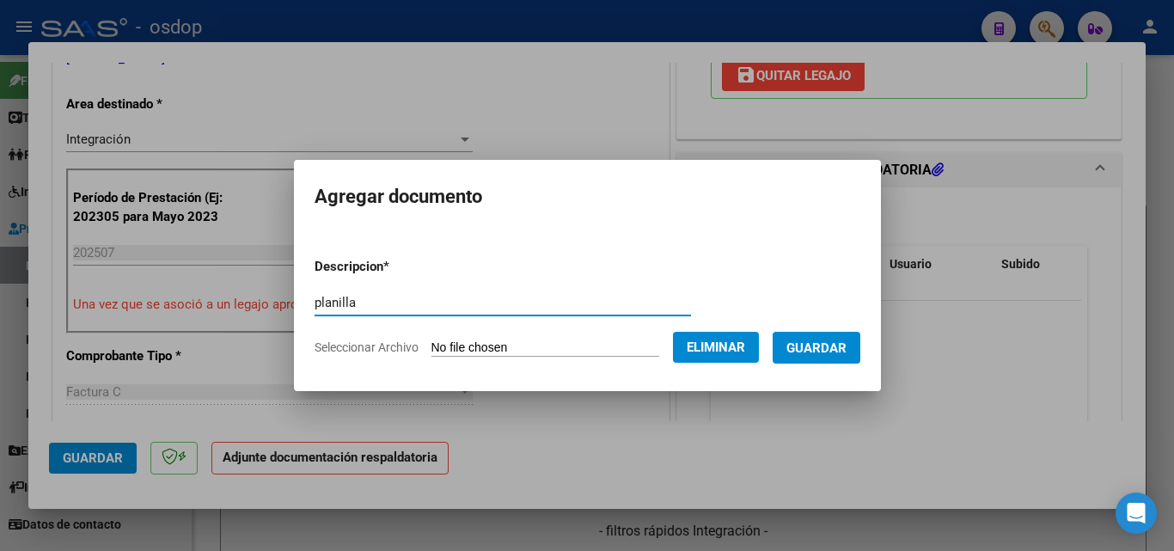
type input "planilla"
click at [735, 339] on span "Eliminar" at bounding box center [715, 346] width 58 height 15
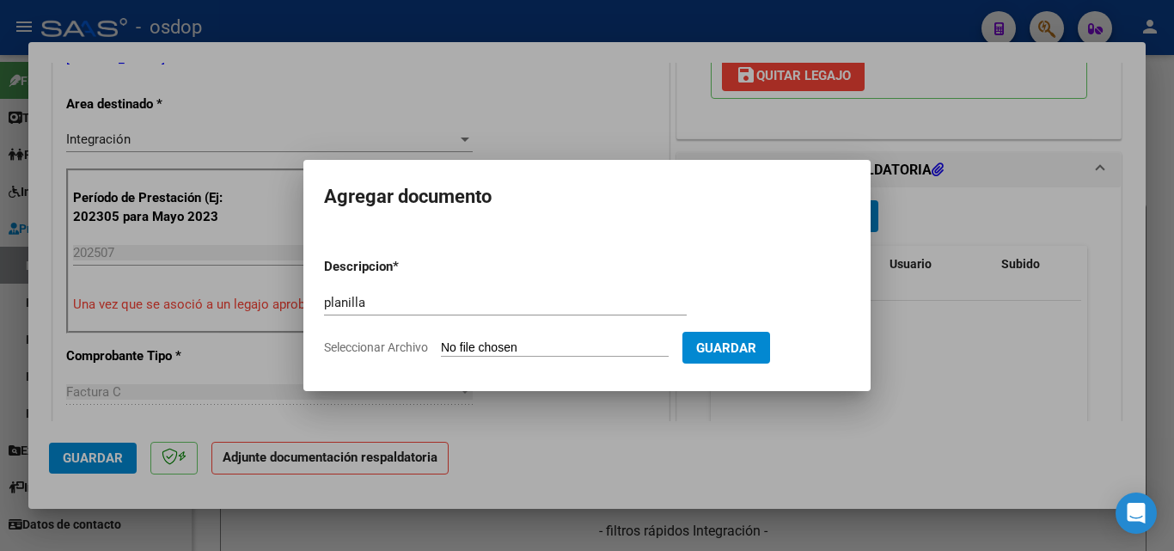
click at [619, 346] on input "Seleccionar Archivo" at bounding box center [555, 348] width 228 height 16
type input "C:\fakepath\planilla.pdf"
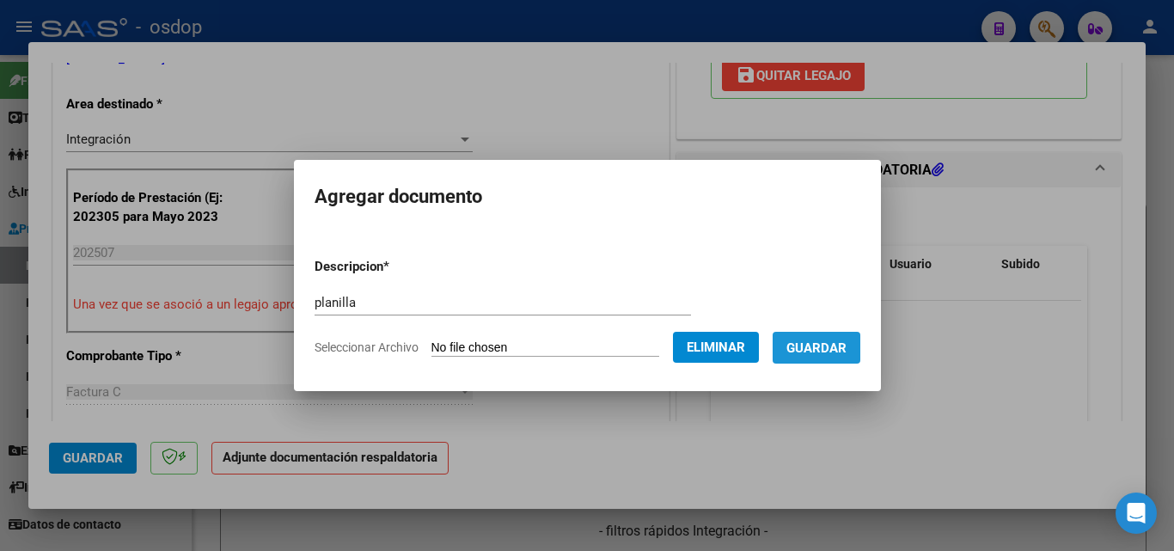
click at [836, 347] on span "Guardar" at bounding box center [816, 347] width 60 height 15
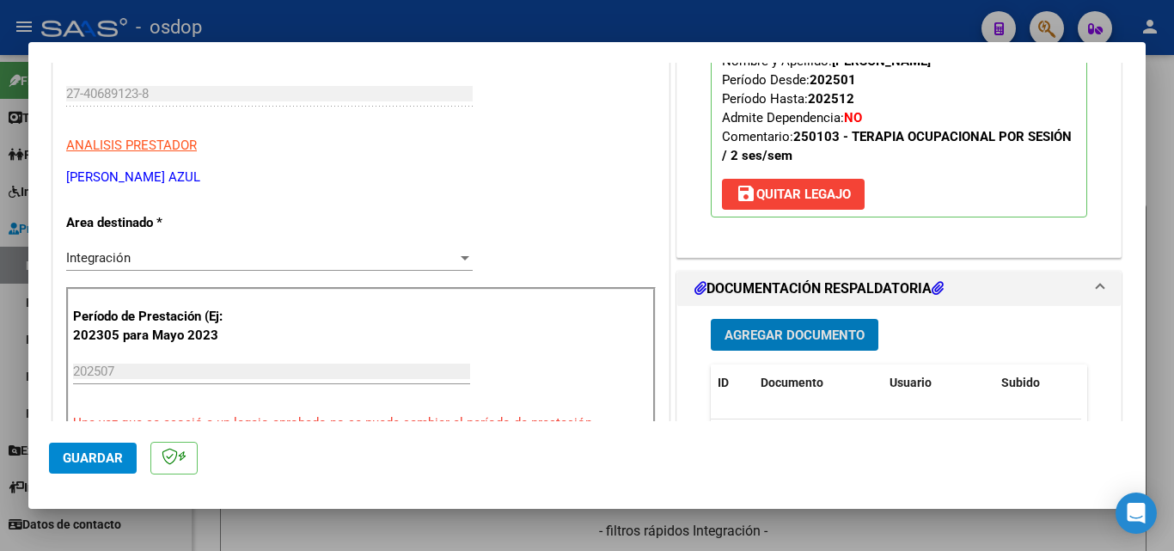
scroll to position [258, 0]
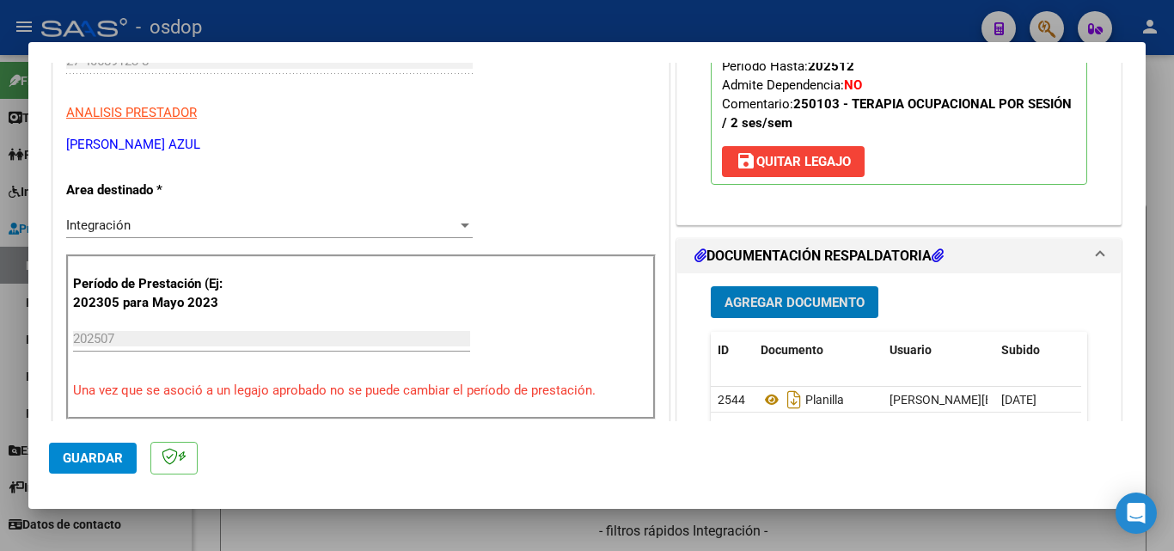
click at [950, 536] on div at bounding box center [587, 275] width 1174 height 551
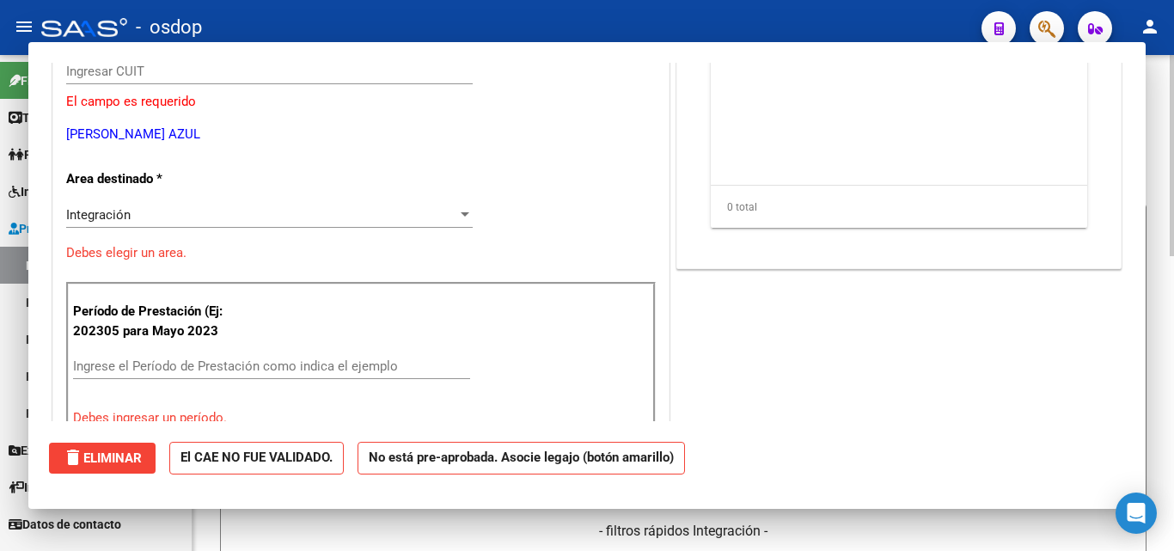
scroll to position [0, 0]
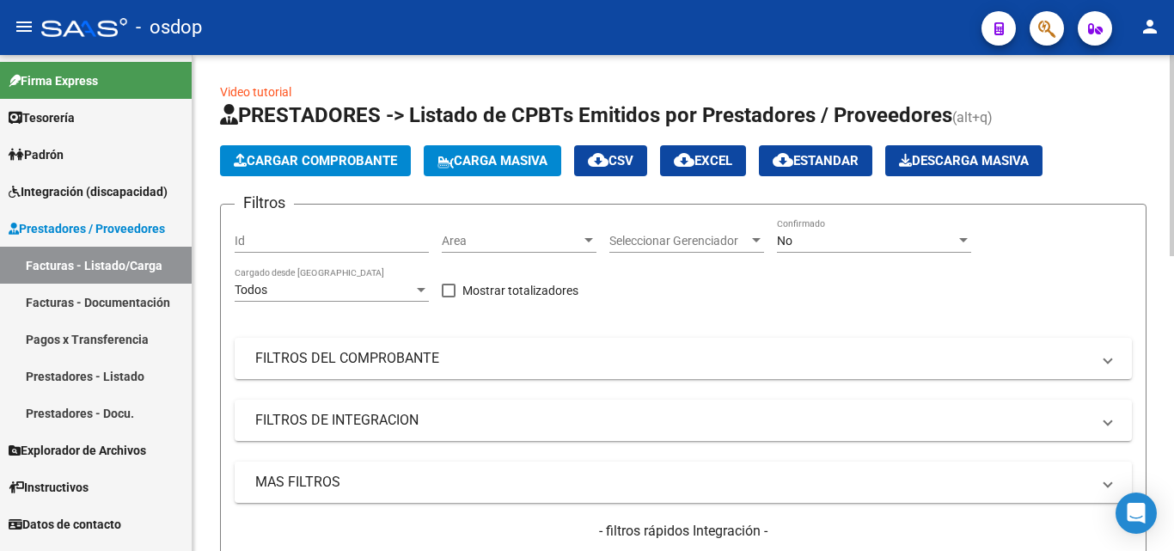
click at [325, 157] on span "Cargar Comprobante" at bounding box center [315, 160] width 163 height 15
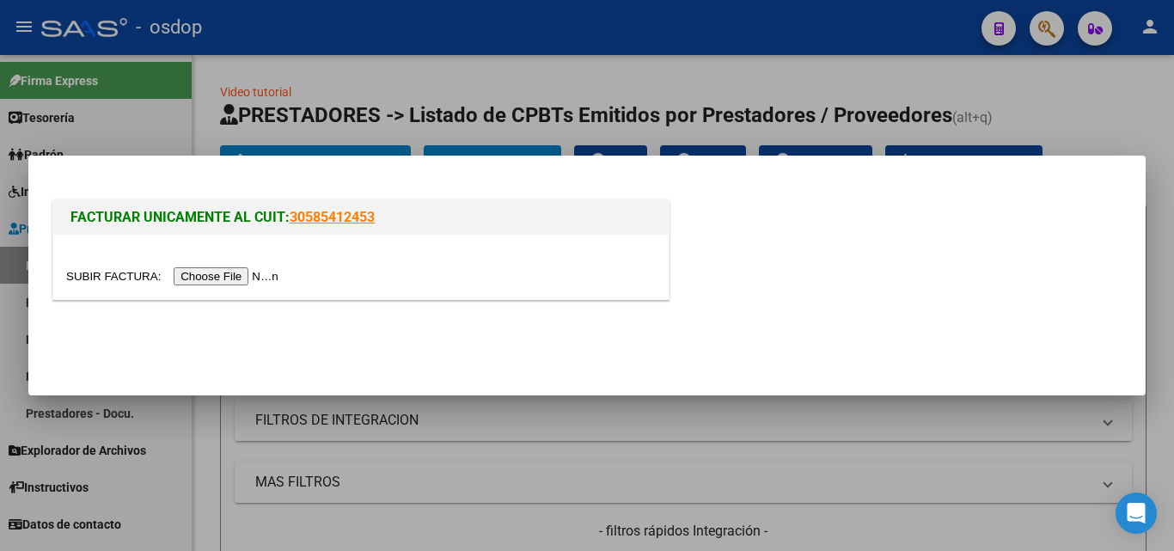
click at [259, 272] on input "file" at bounding box center [174, 276] width 217 height 18
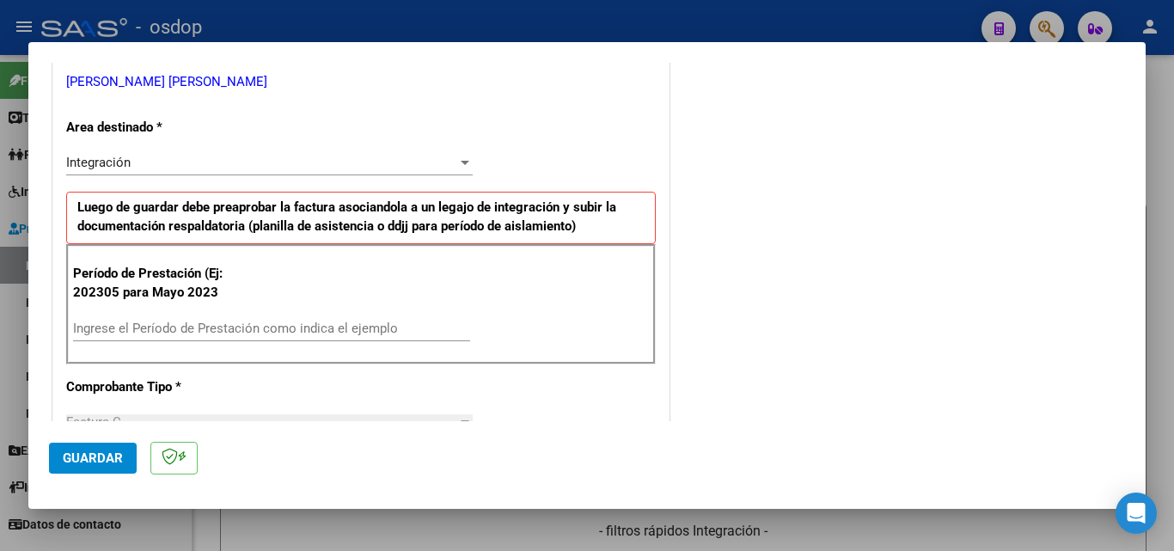
scroll to position [430, 0]
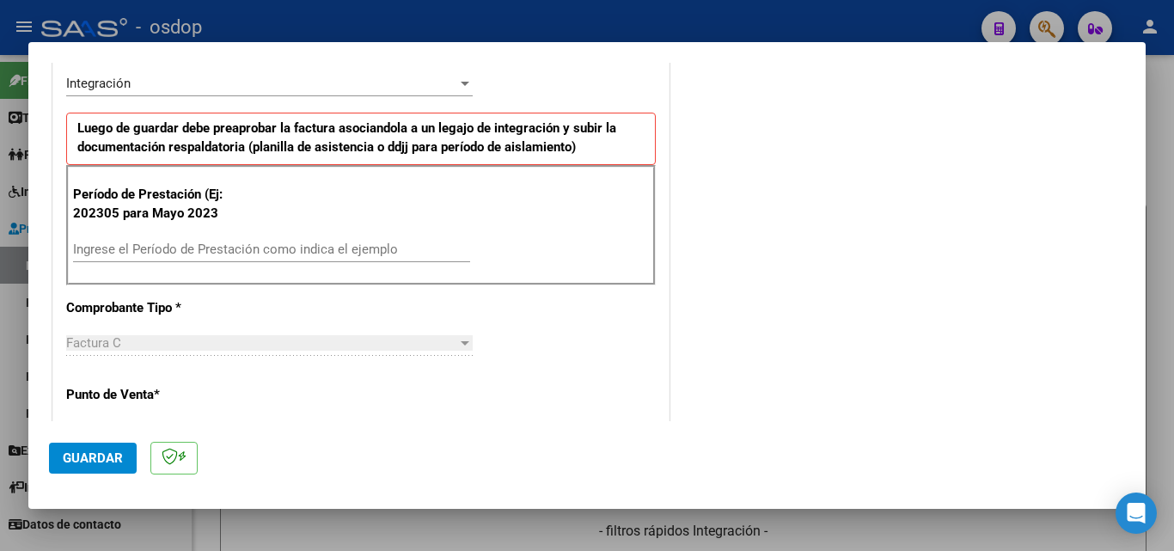
click at [123, 247] on input "Ingrese el Período de Prestación como indica el ejemplo" at bounding box center [271, 248] width 397 height 15
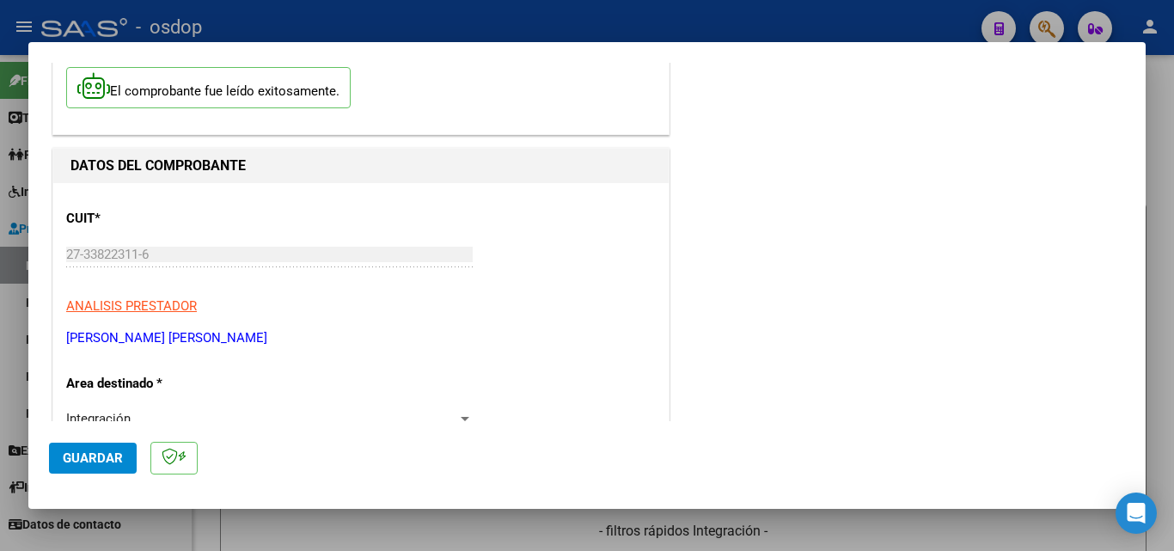
scroll to position [0, 0]
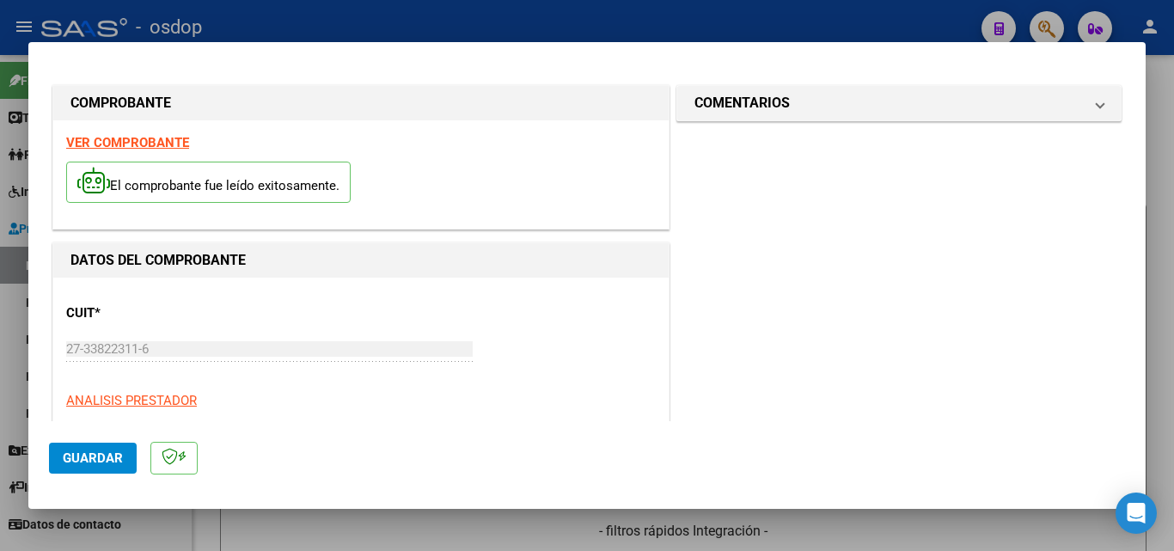
type input "202507"
click at [491, 362] on div "CUIT * 27-33822311-6 Ingresar CUIT ANALISIS PRESTADOR [PERSON_NAME] [PERSON_NAM…" at bounding box center [360, 365] width 589 height 151
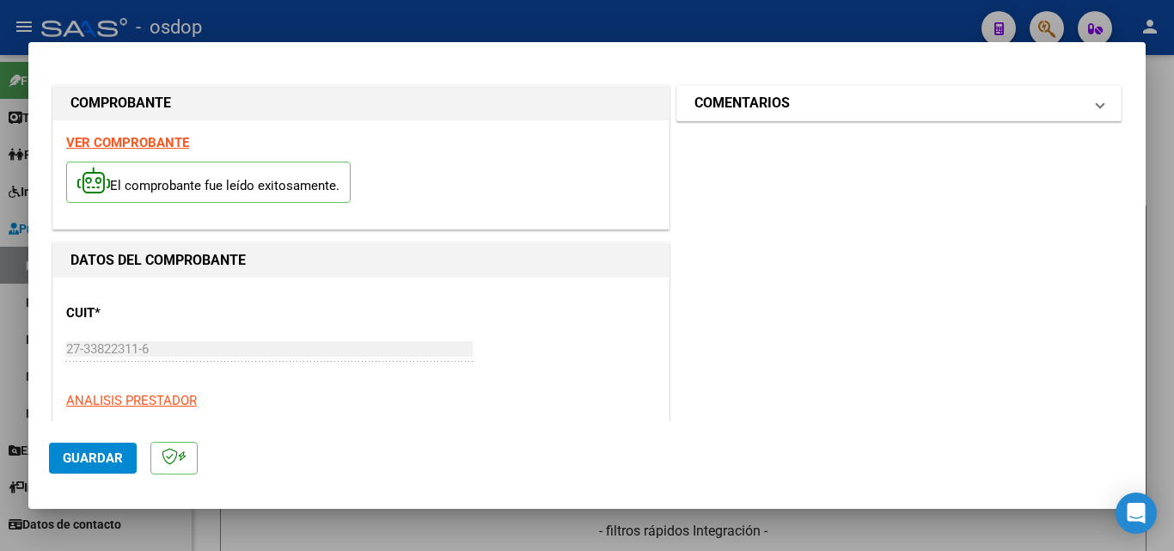
click at [1096, 102] on span at bounding box center [1099, 103] width 7 height 21
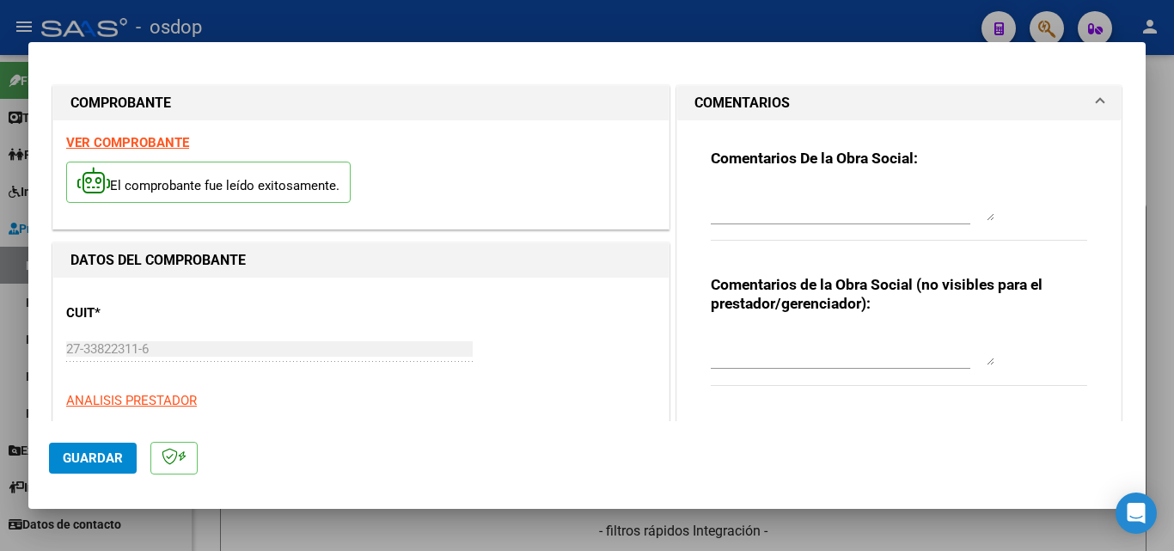
click at [1096, 102] on span at bounding box center [1099, 103] width 7 height 21
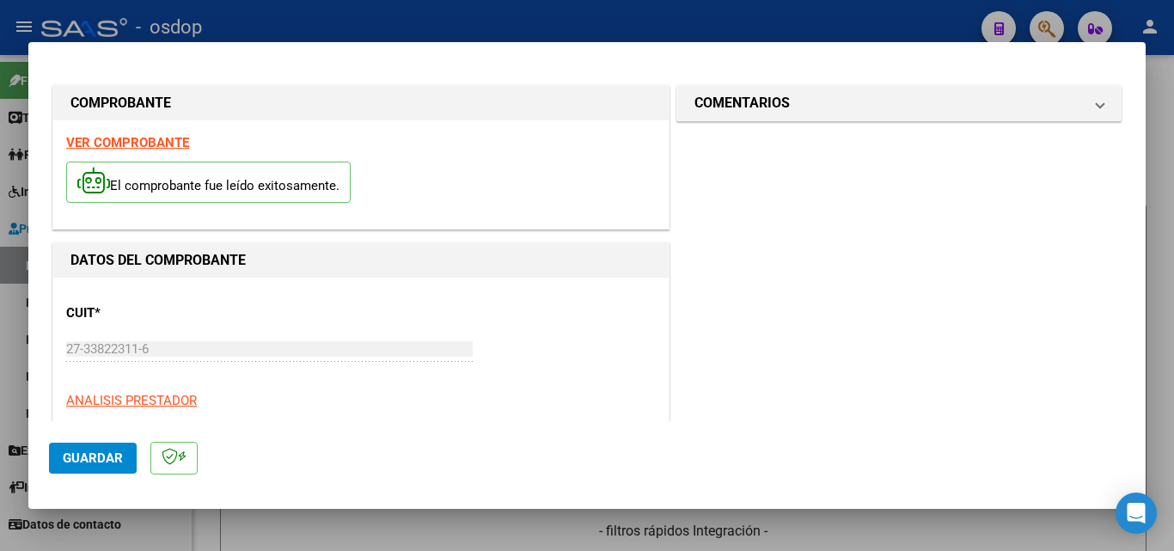
click at [975, 538] on div at bounding box center [587, 275] width 1174 height 551
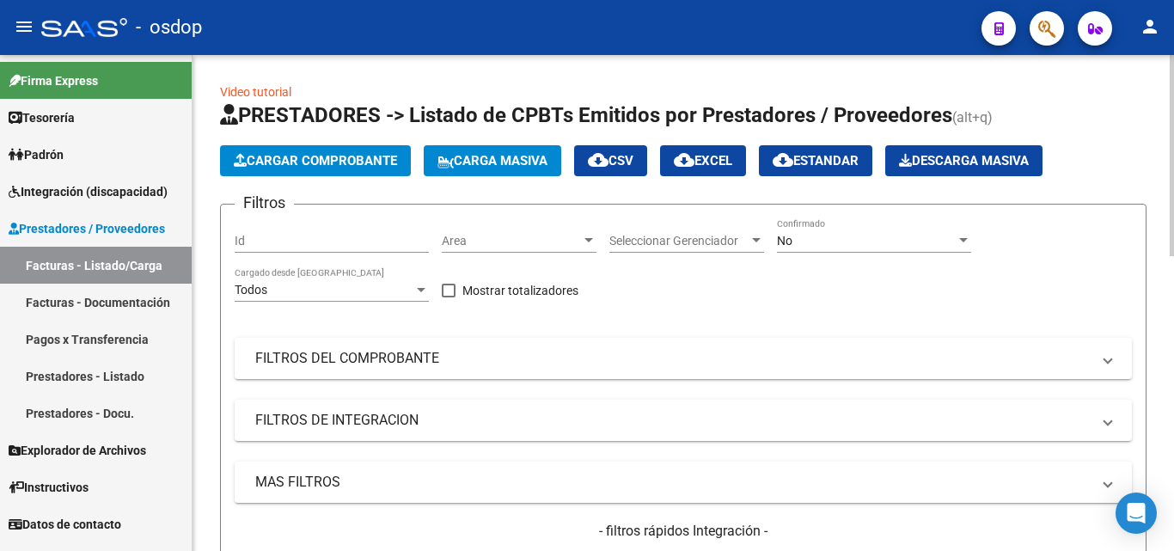
click at [314, 156] on span "Cargar Comprobante" at bounding box center [315, 160] width 163 height 15
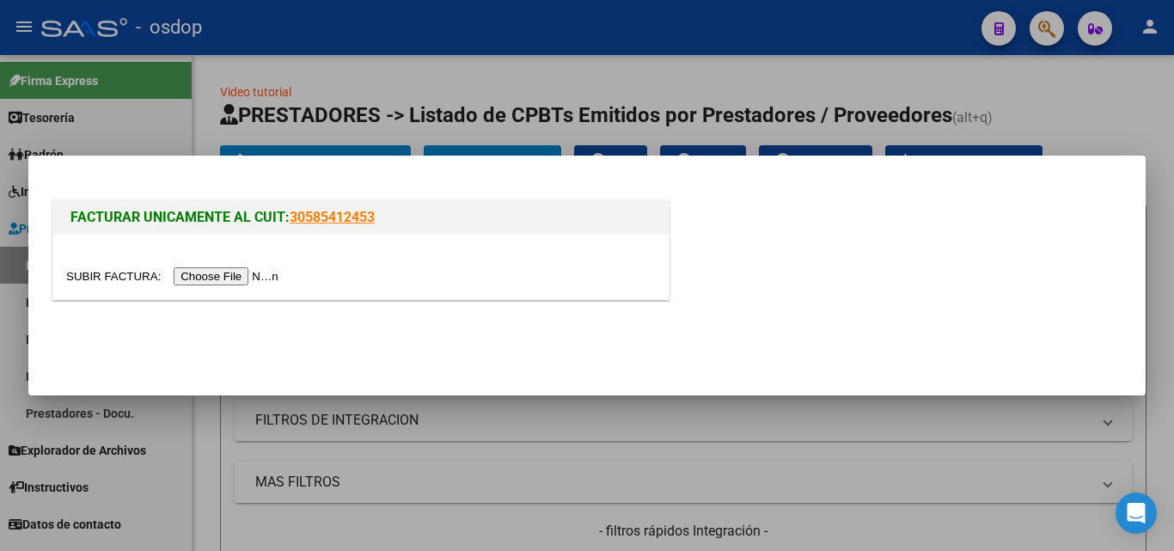
click at [236, 275] on input "file" at bounding box center [174, 276] width 217 height 18
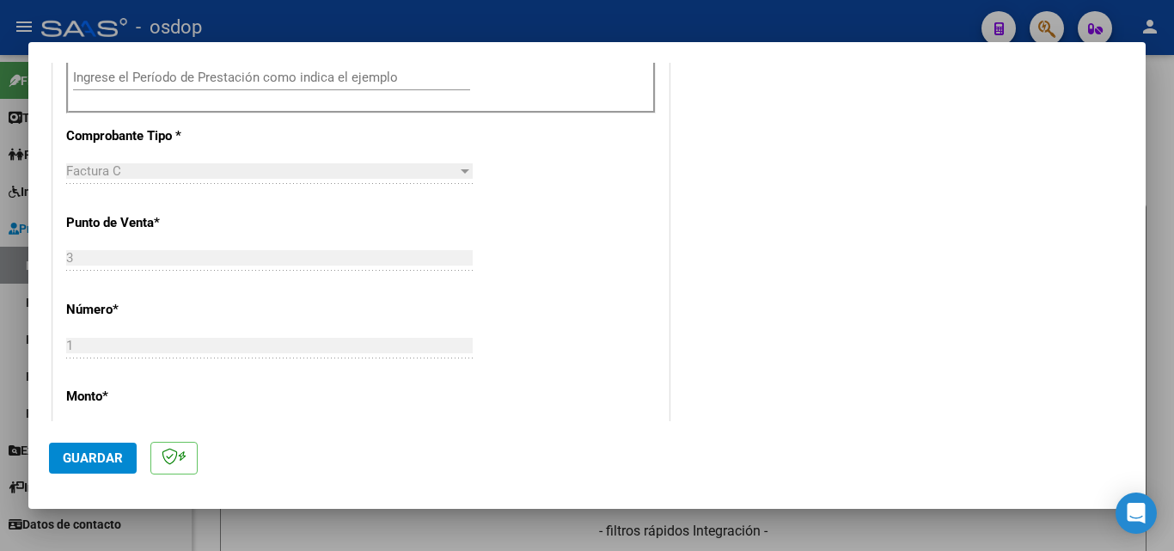
scroll to position [344, 0]
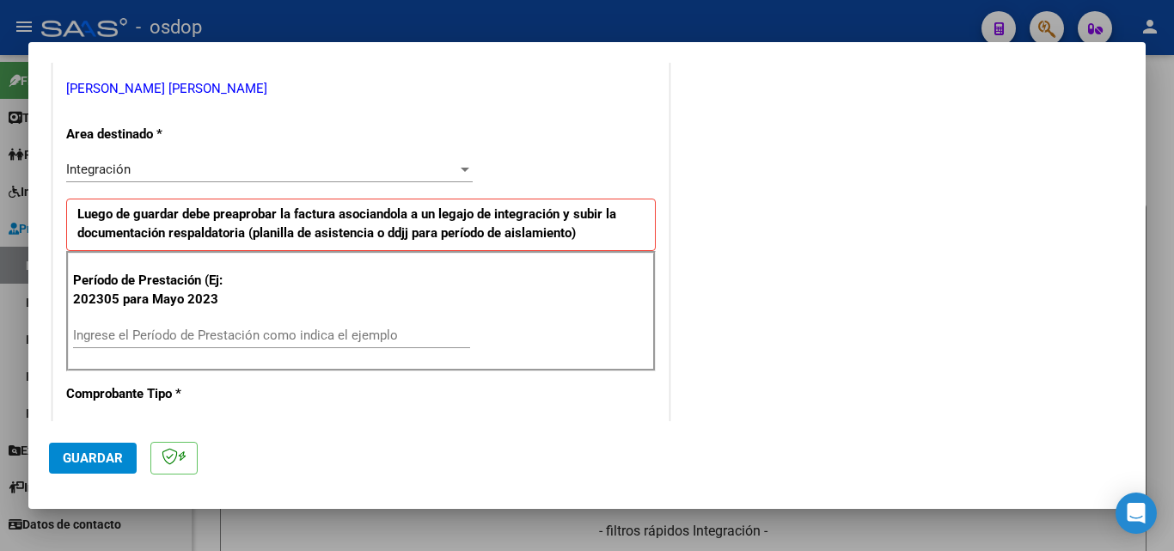
click at [187, 337] on input "Ingrese el Período de Prestación como indica el ejemplo" at bounding box center [271, 334] width 397 height 15
type input "202507"
click at [485, 440] on mat-dialog-actions "Guardar" at bounding box center [587, 455] width 1076 height 68
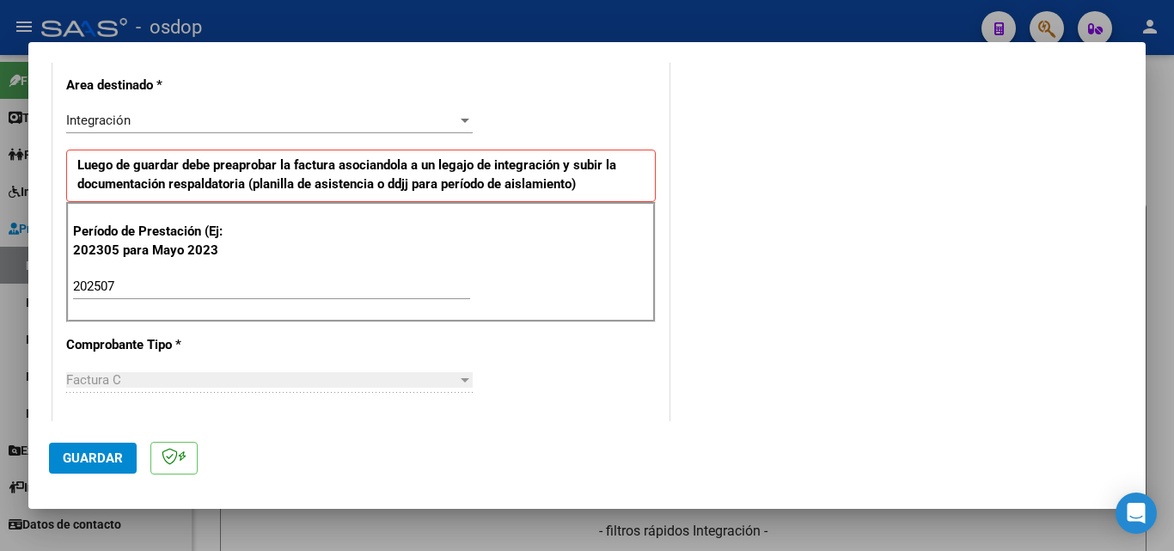
scroll to position [49, 0]
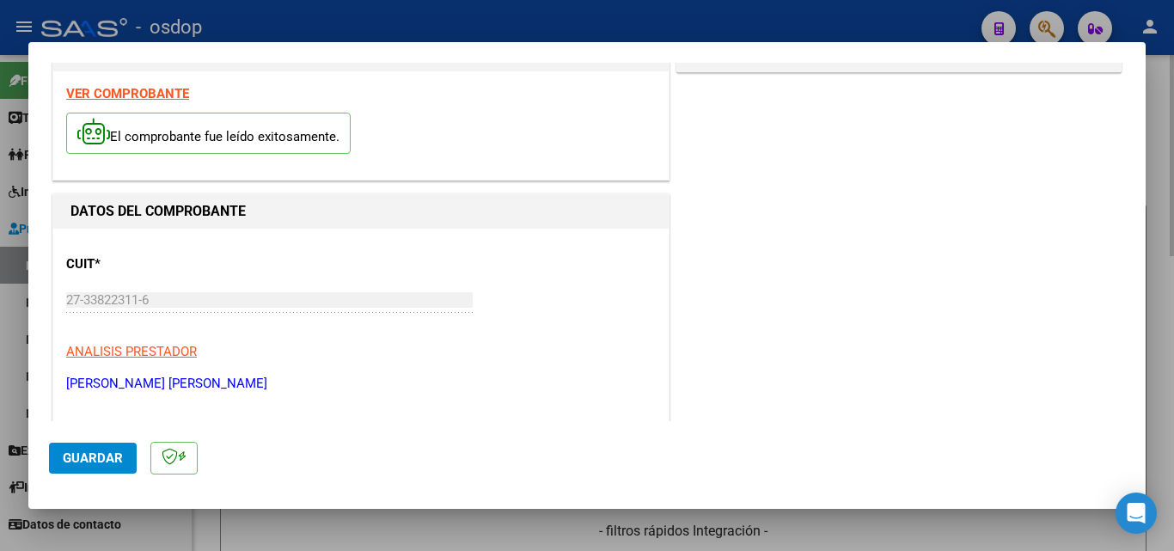
click at [937, 526] on div at bounding box center [587, 275] width 1174 height 551
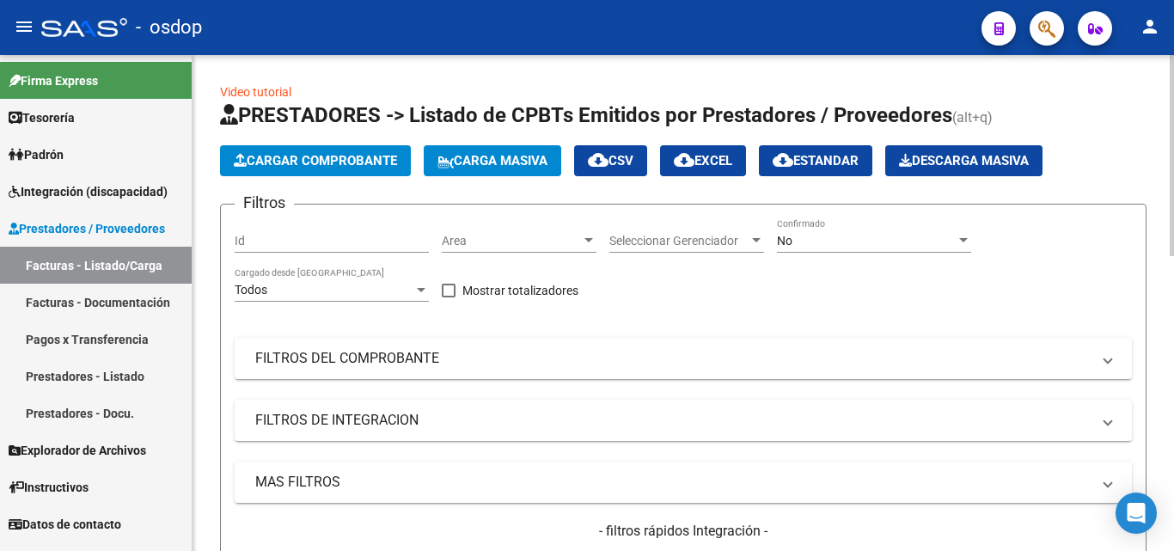
click at [295, 157] on span "Cargar Comprobante" at bounding box center [315, 160] width 163 height 15
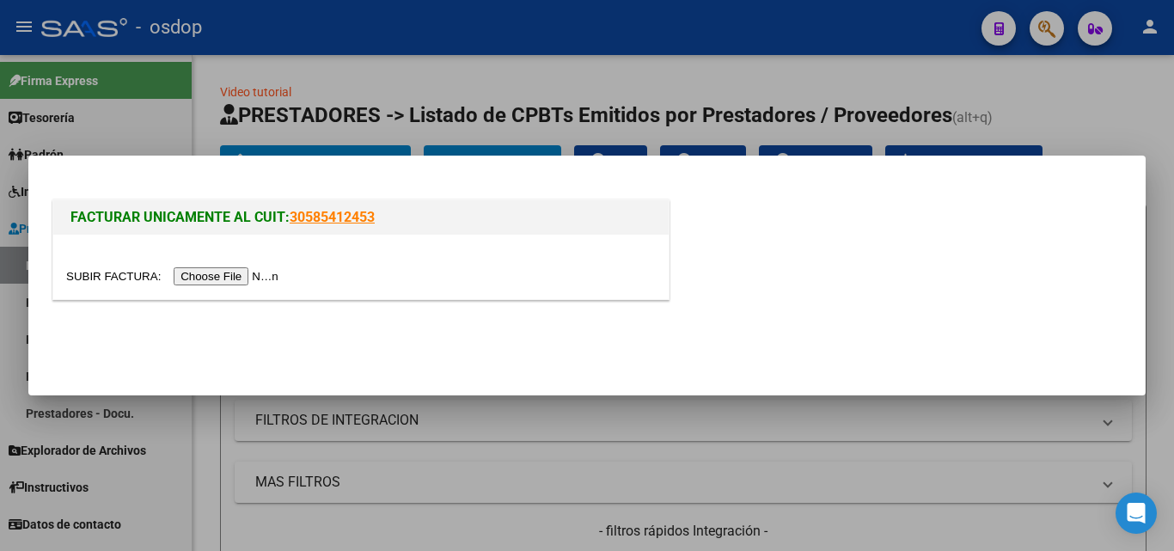
click at [218, 275] on input "file" at bounding box center [174, 276] width 217 height 18
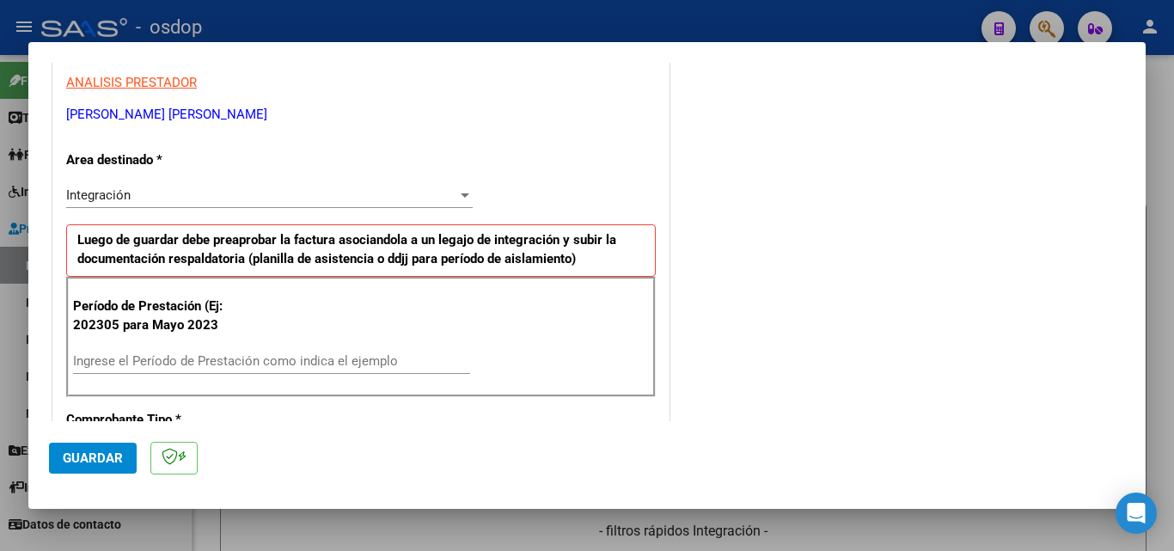
scroll to position [344, 0]
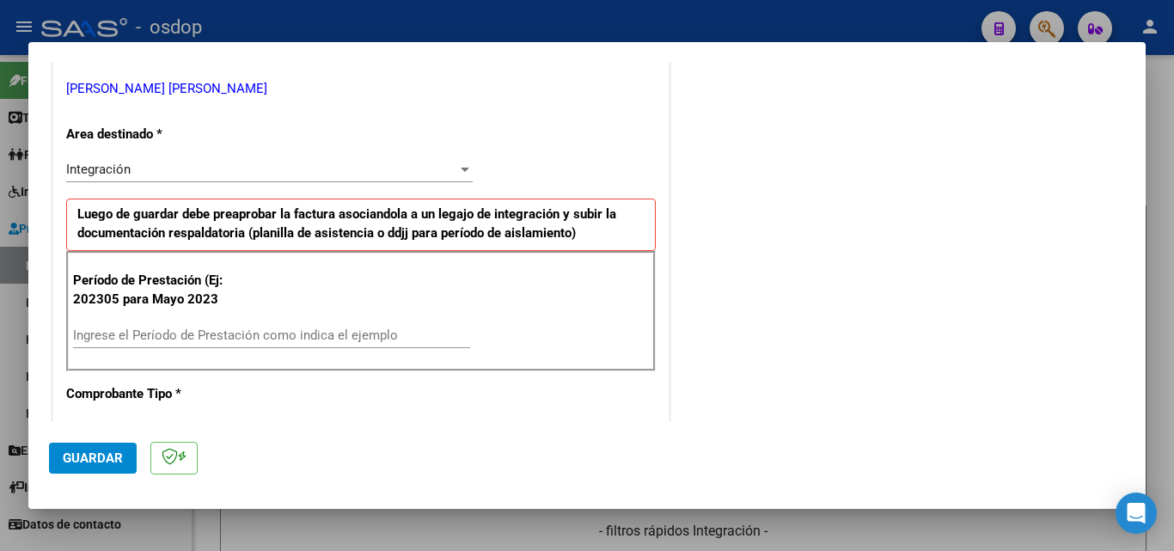
click at [104, 332] on input "Ingrese el Período de Prestación como indica el ejemplo" at bounding box center [271, 334] width 397 height 15
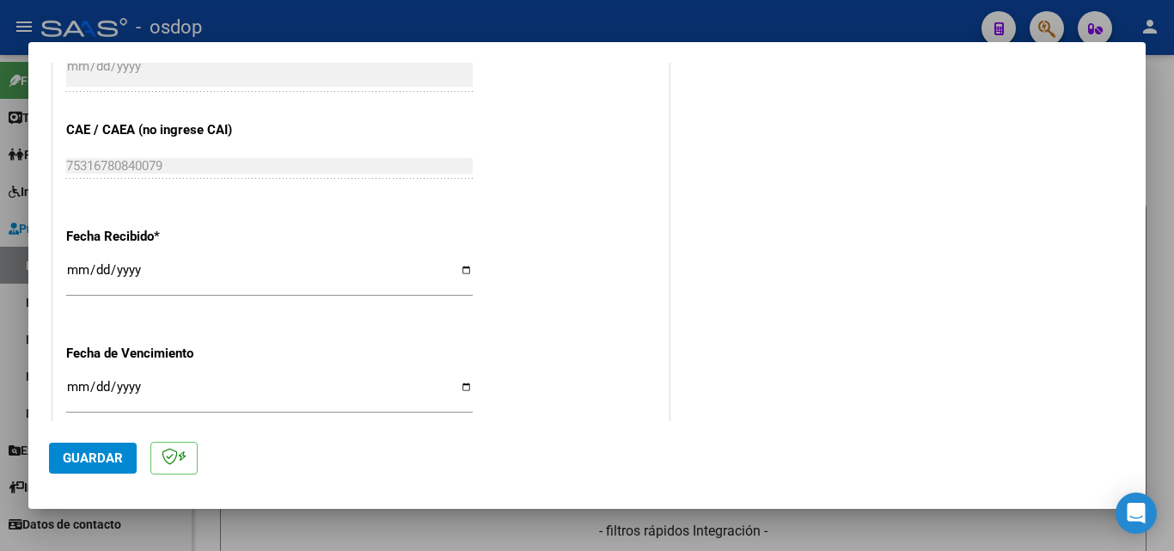
scroll to position [1117, 0]
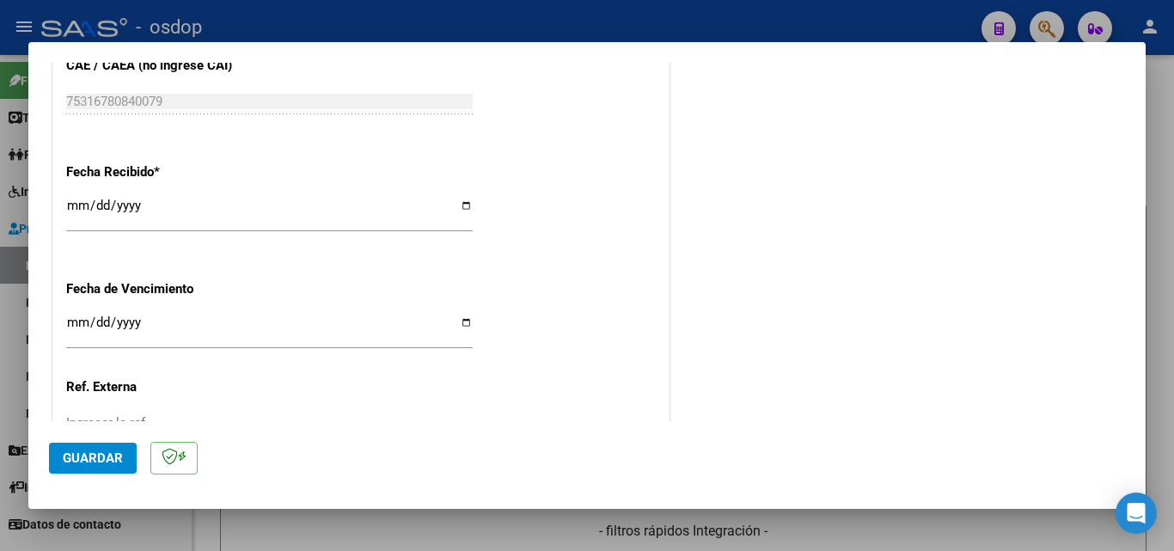
type input "202507"
click at [100, 454] on span "Guardar" at bounding box center [93, 457] width 60 height 15
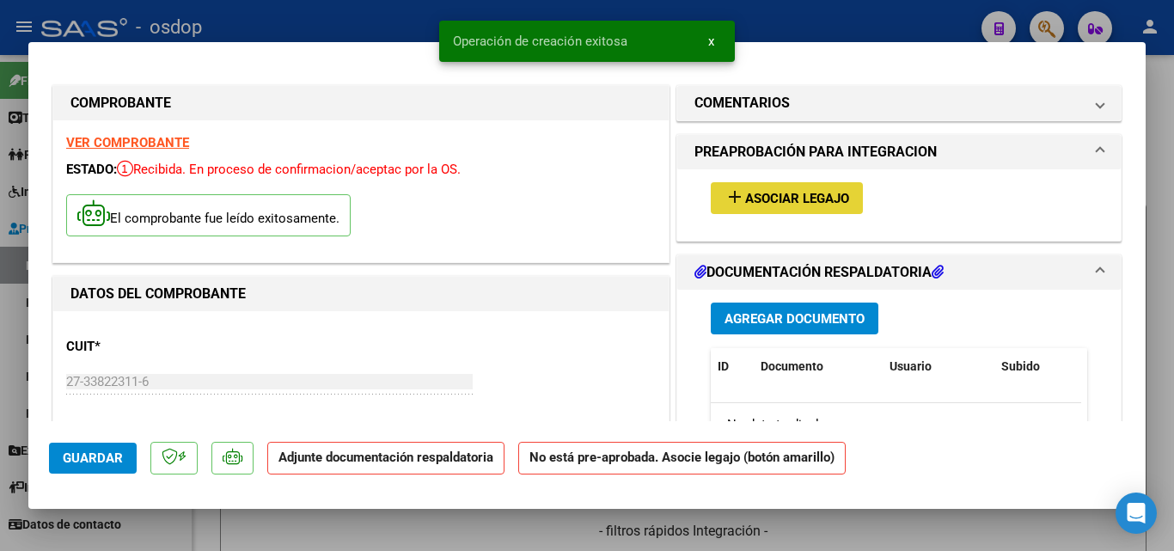
click at [816, 191] on span "Asociar Legajo" at bounding box center [797, 198] width 104 height 15
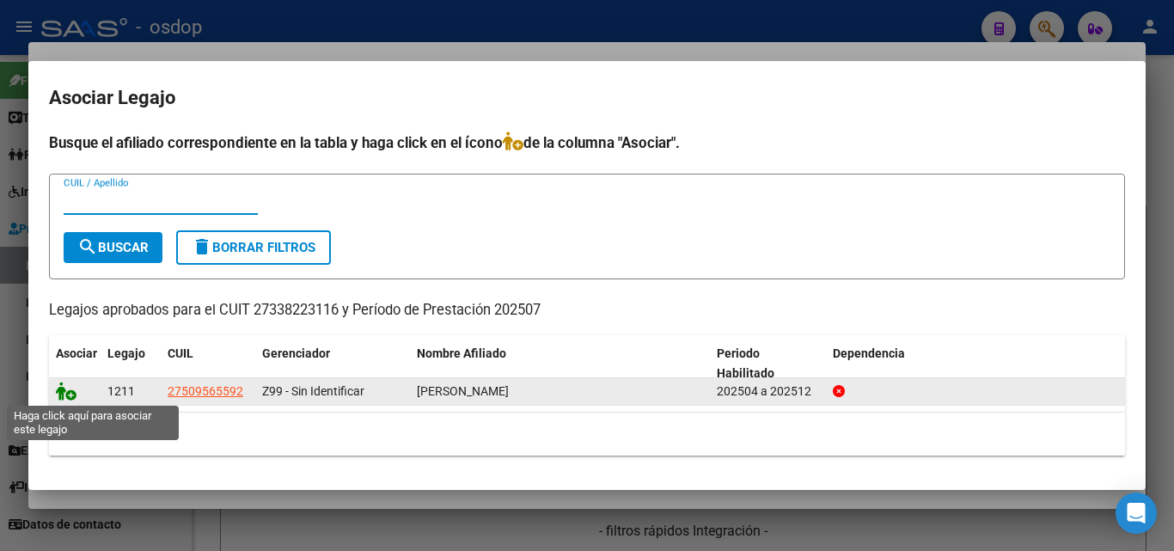
click at [66, 389] on icon at bounding box center [66, 390] width 21 height 19
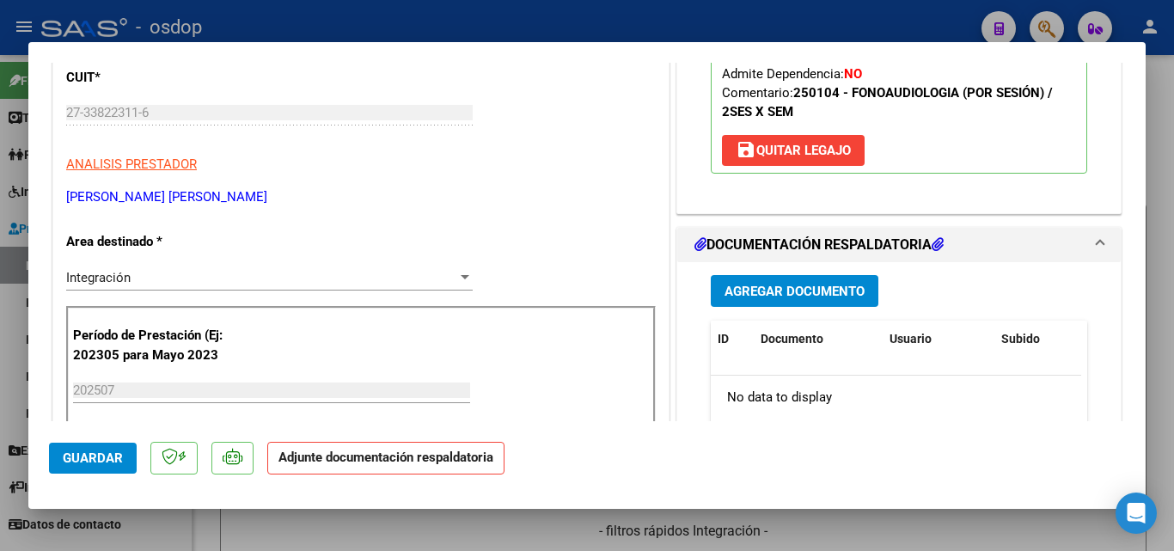
scroll to position [344, 0]
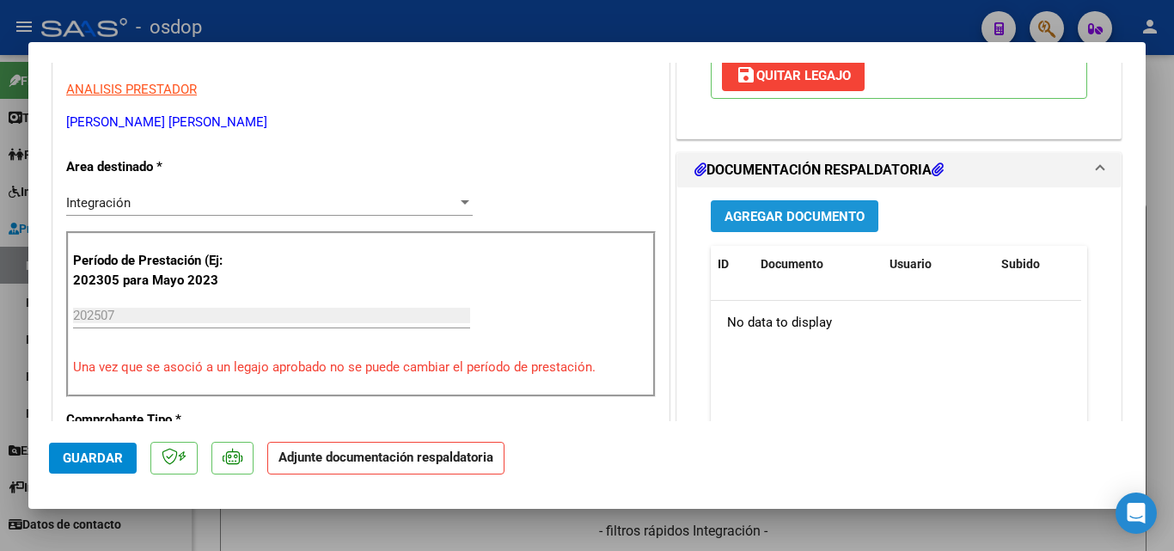
click at [740, 212] on span "Agregar Documento" at bounding box center [794, 216] width 140 height 15
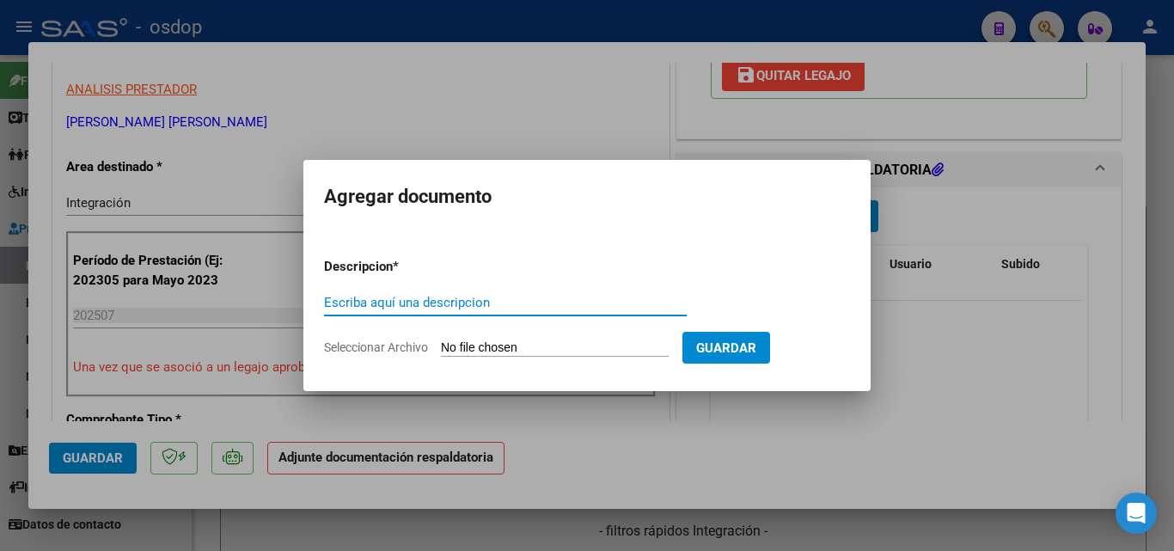
click at [497, 344] on input "Seleccionar Archivo" at bounding box center [555, 348] width 228 height 16
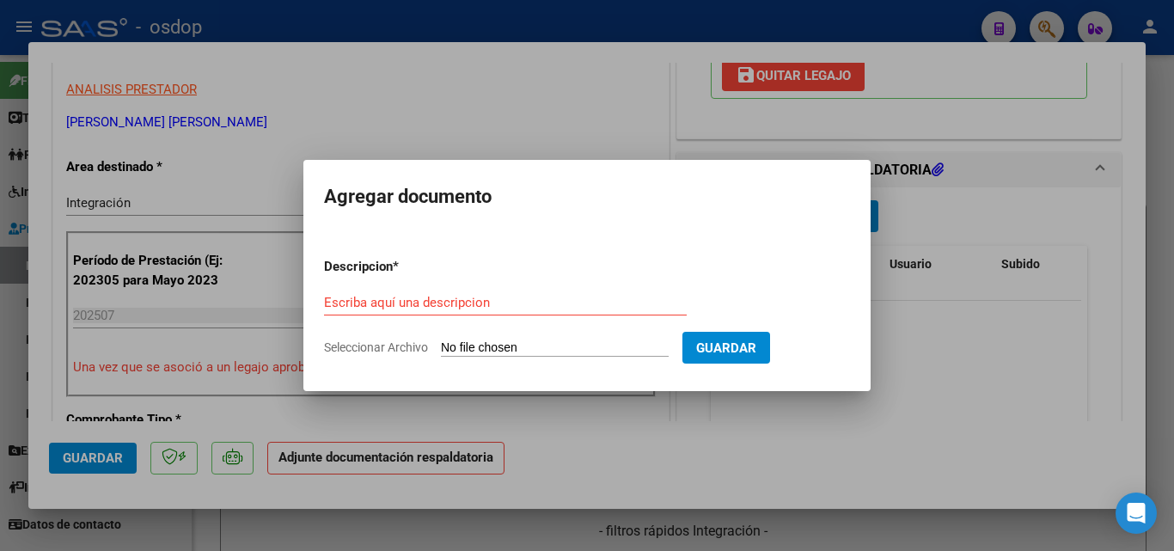
type input "C:\fakepath\PLANILLA.pdf"
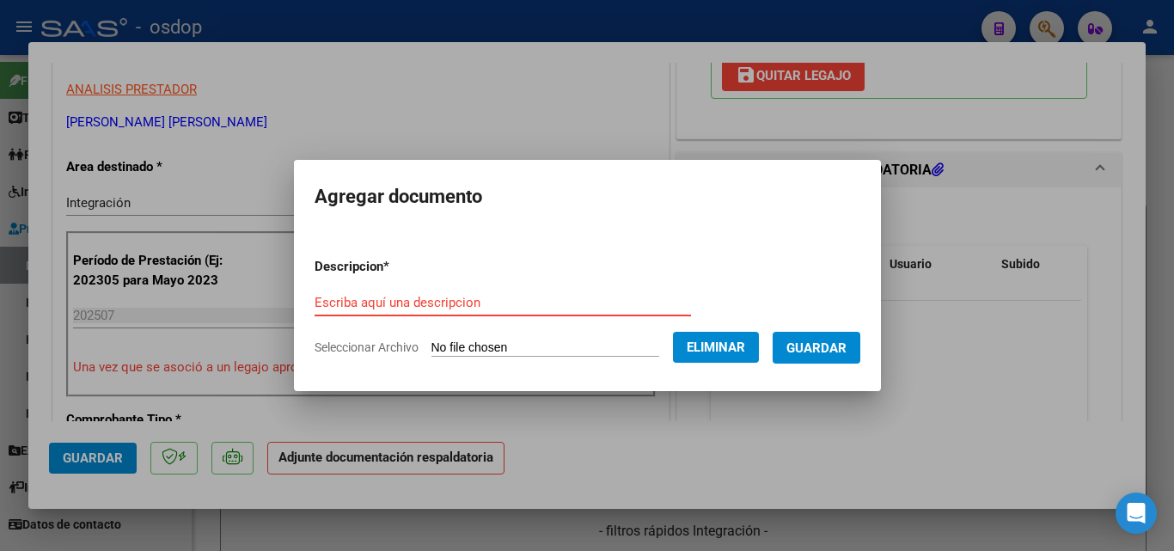
click at [410, 300] on input "Escriba aquí una descripcion" at bounding box center [502, 302] width 376 height 15
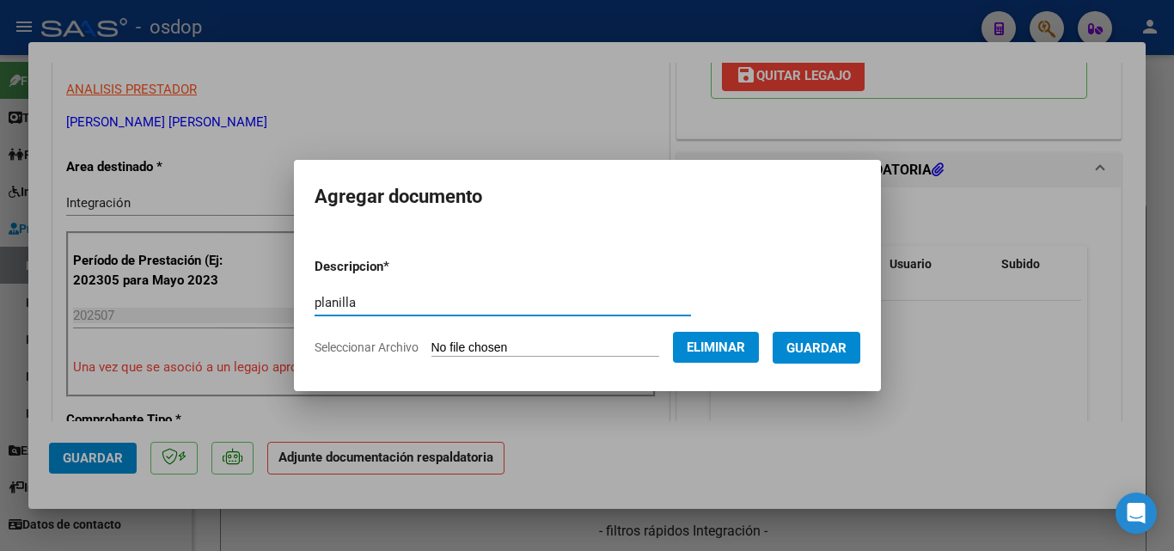
type input "planilla"
click at [833, 344] on span "Guardar" at bounding box center [816, 347] width 60 height 15
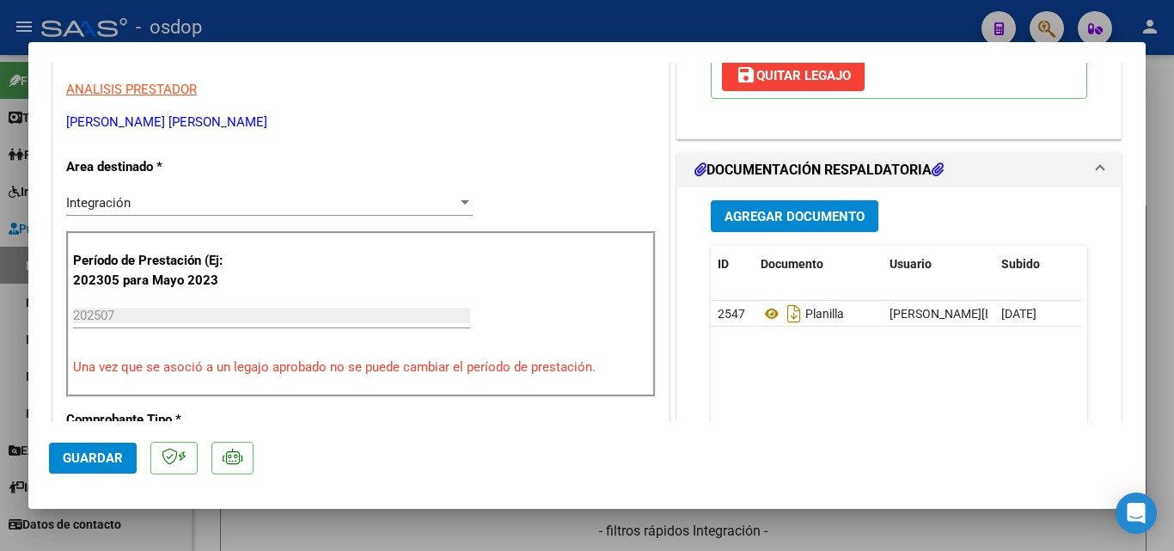
click at [834, 521] on div at bounding box center [587, 275] width 1174 height 551
type input "$ 0,00"
